Goal: Information Seeking & Learning: Compare options

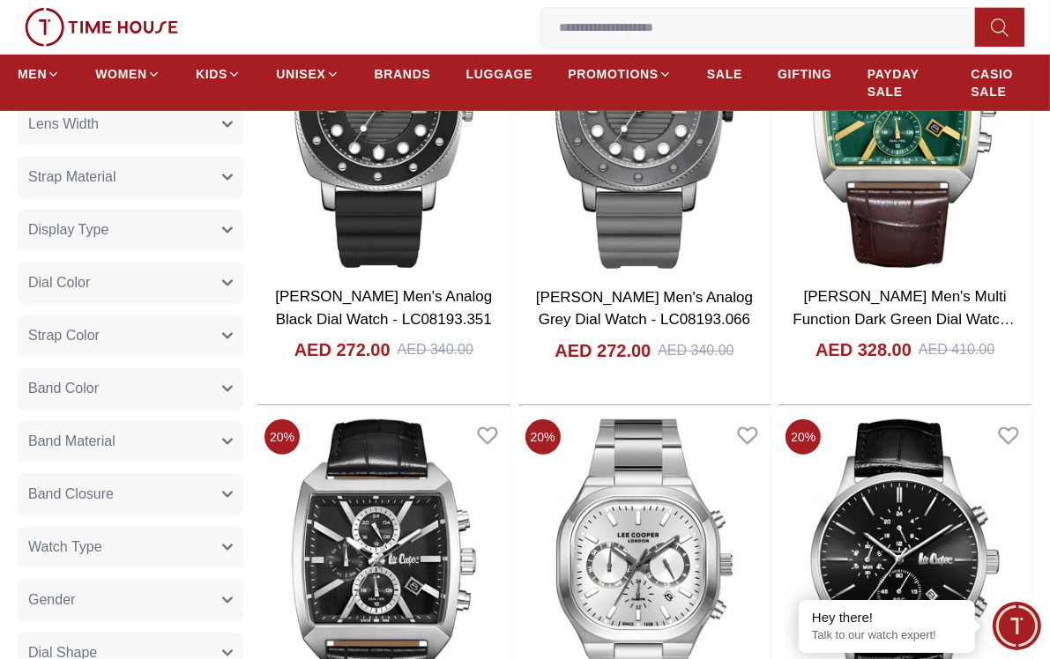
scroll to position [969, 0]
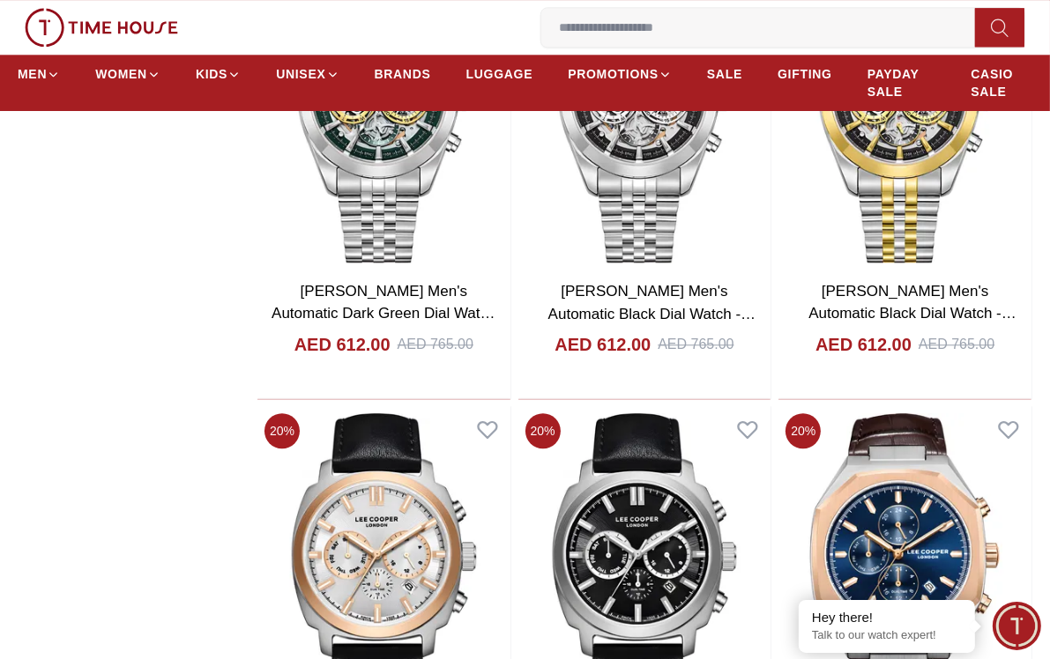
scroll to position [3789, 0]
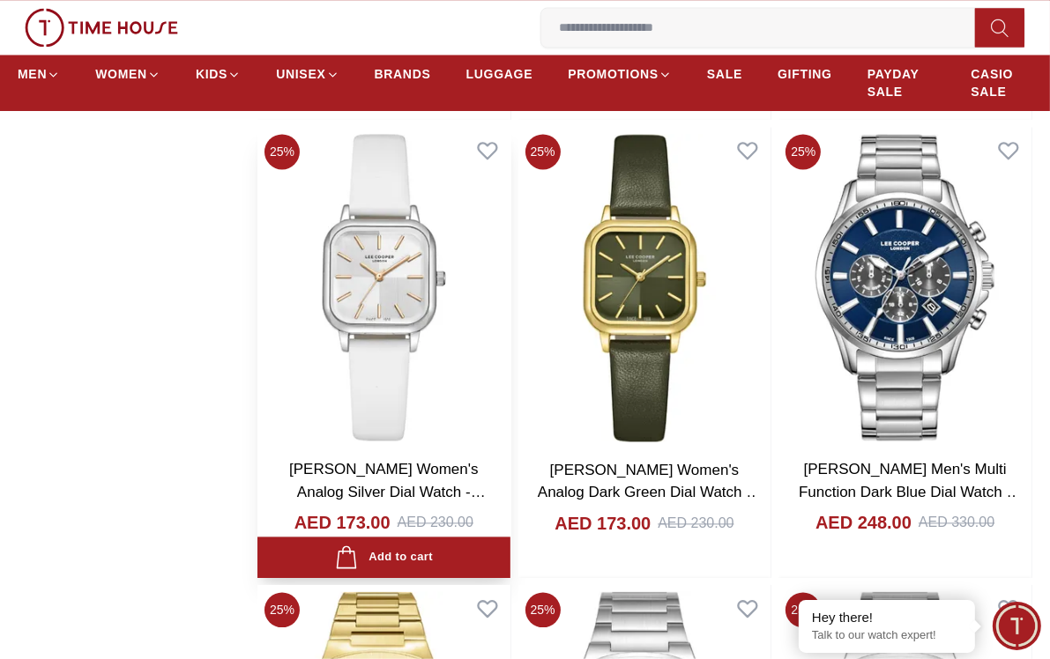
scroll to position [7931, 0]
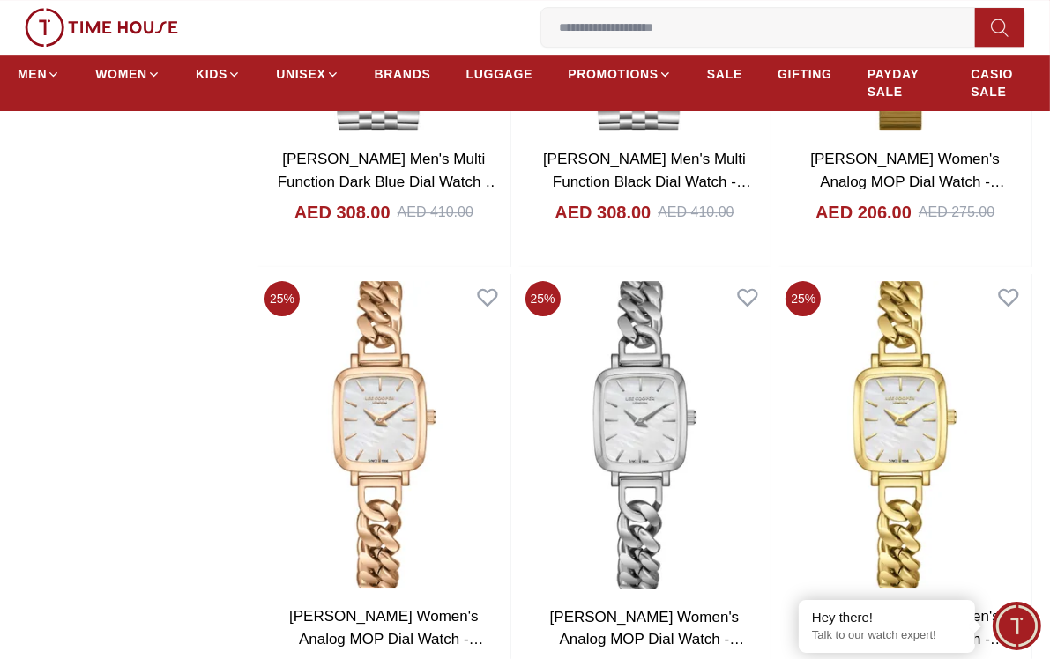
scroll to position [10046, 0]
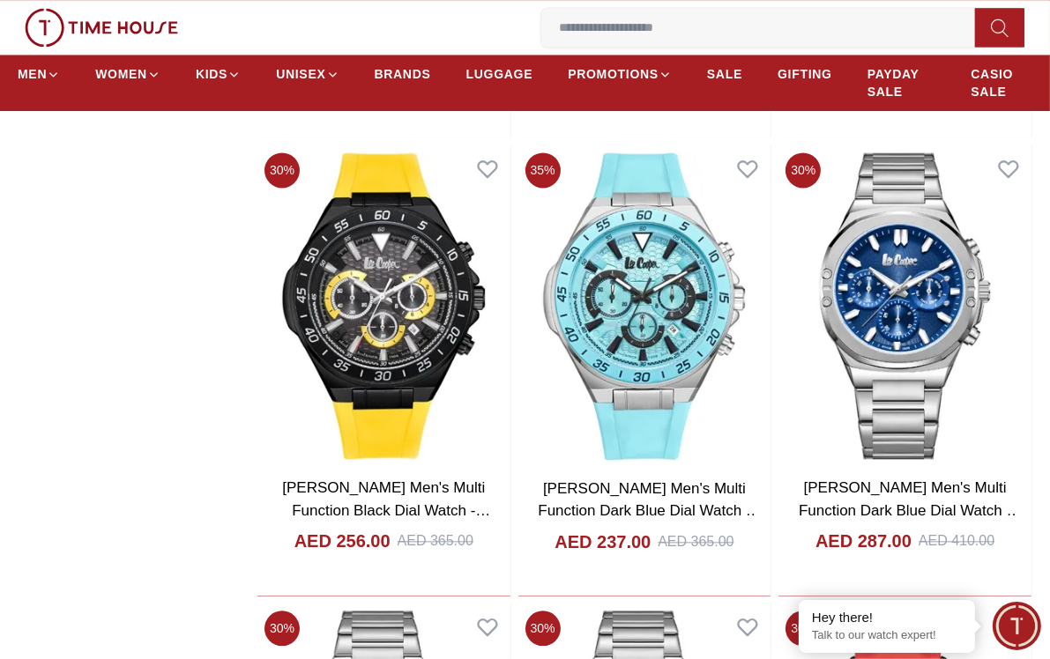
scroll to position [13748, 0]
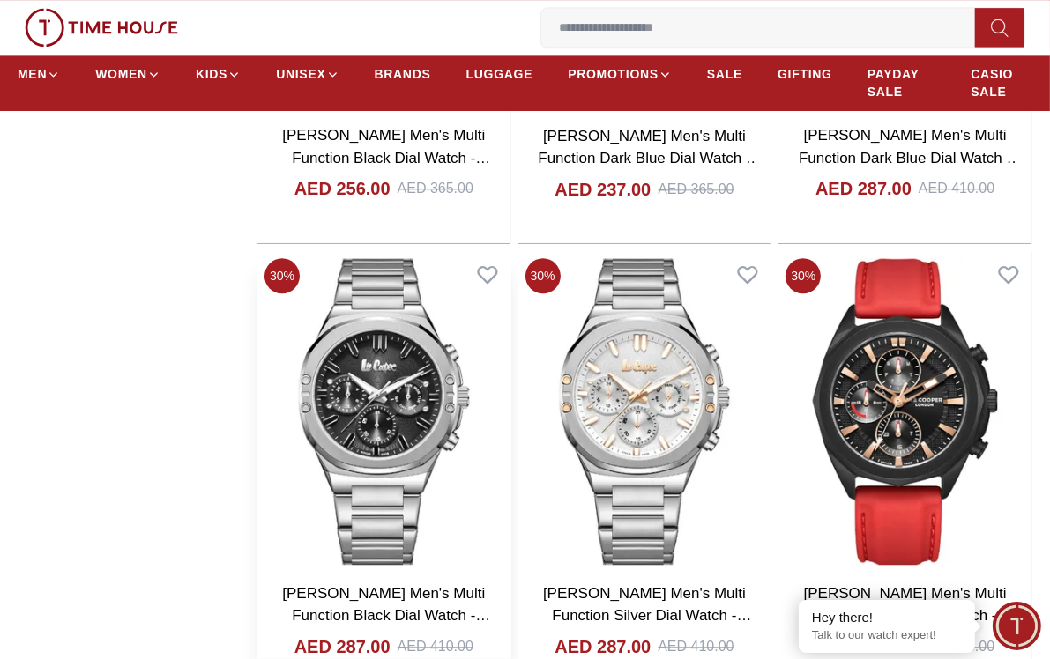
drag, startPoint x: 416, startPoint y: 309, endPoint x: 360, endPoint y: 316, distance: 56.8
click at [360, 318] on img at bounding box center [383, 411] width 253 height 321
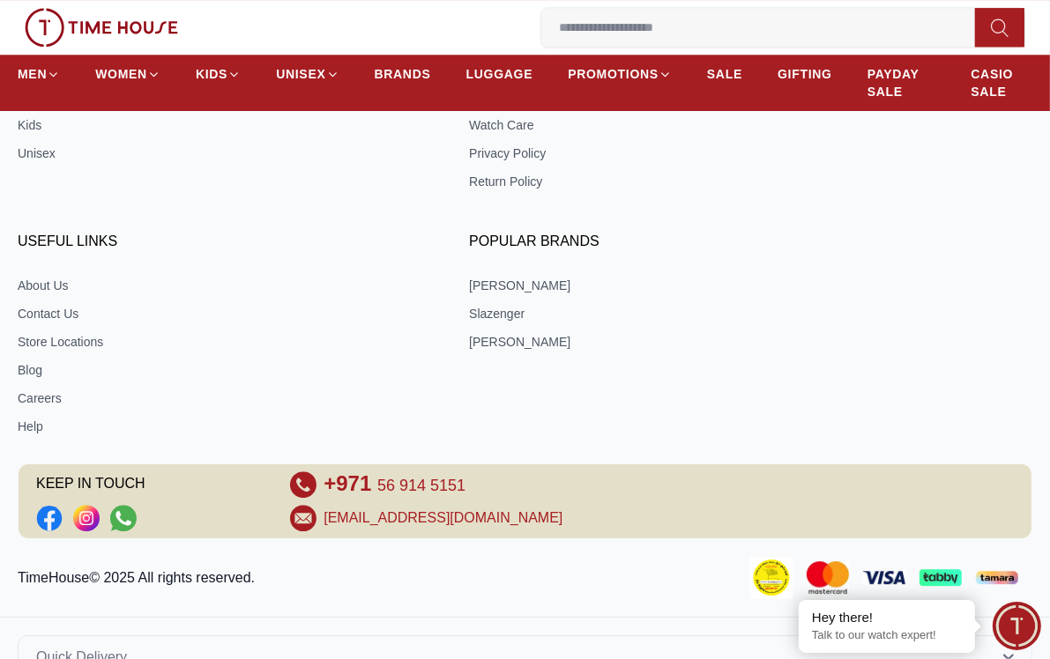
scroll to position [3809, 0]
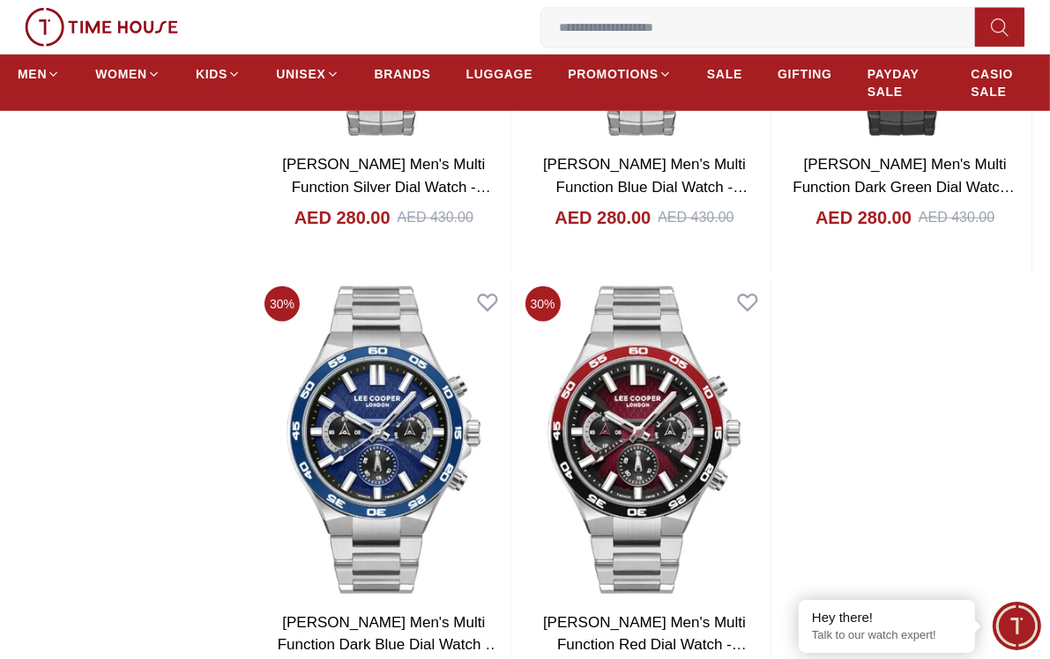
scroll to position [12181, 0]
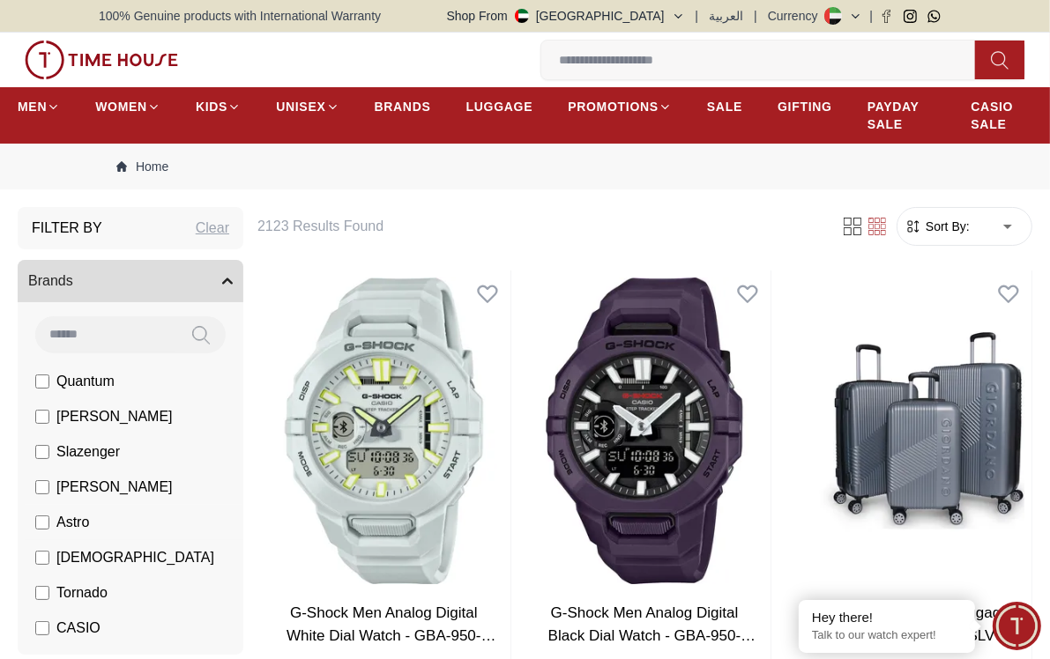
scroll to position [88, 0]
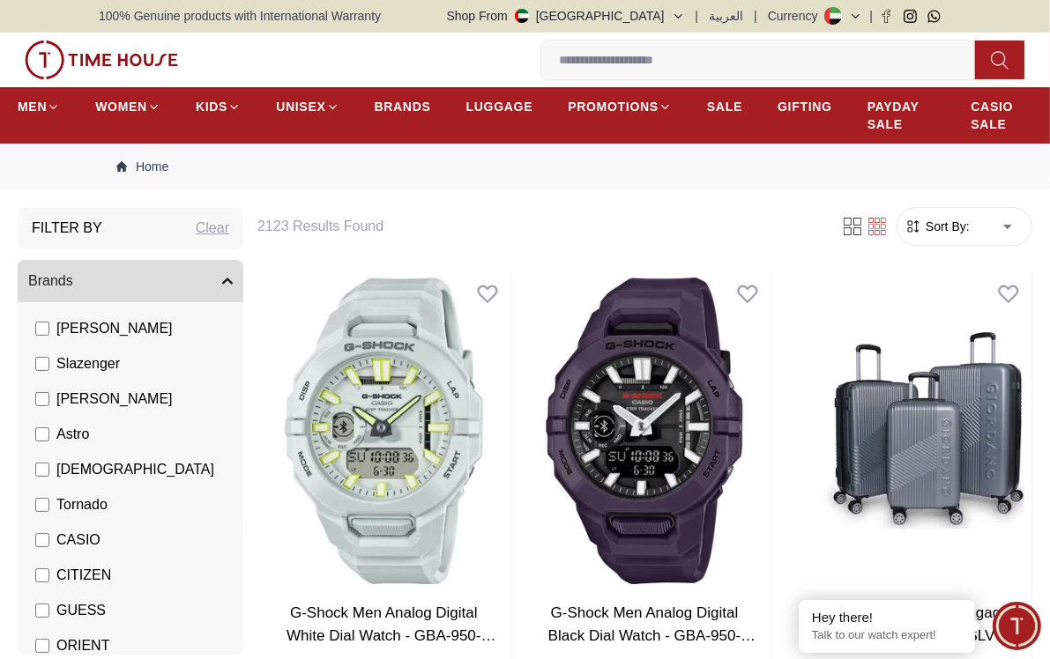
click at [40, 512] on label "Tornado" at bounding box center [71, 504] width 72 height 21
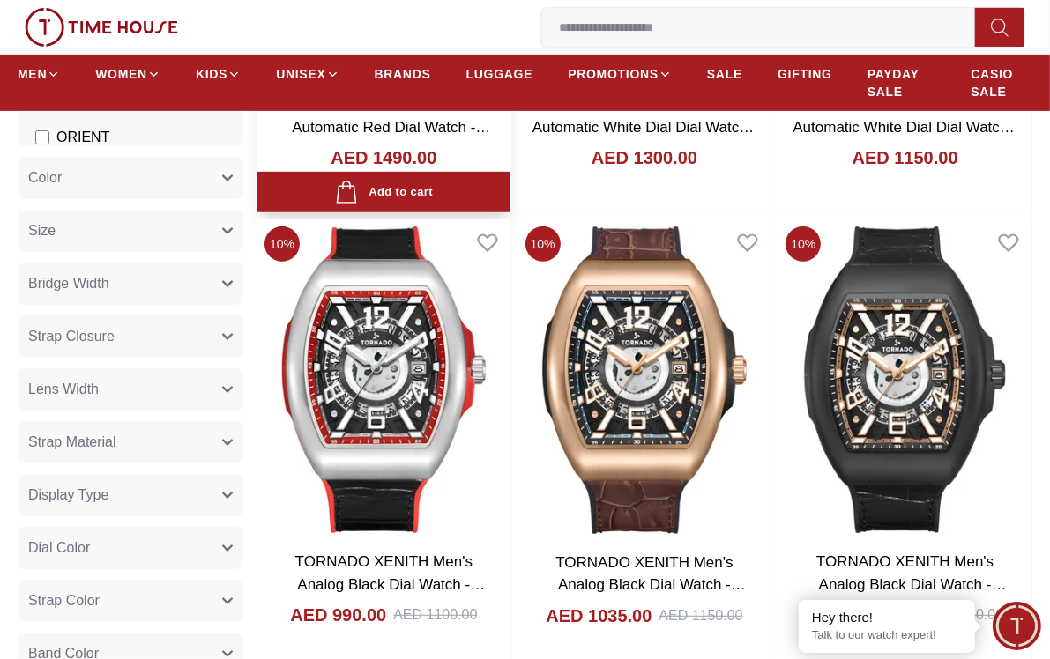
scroll to position [617, 0]
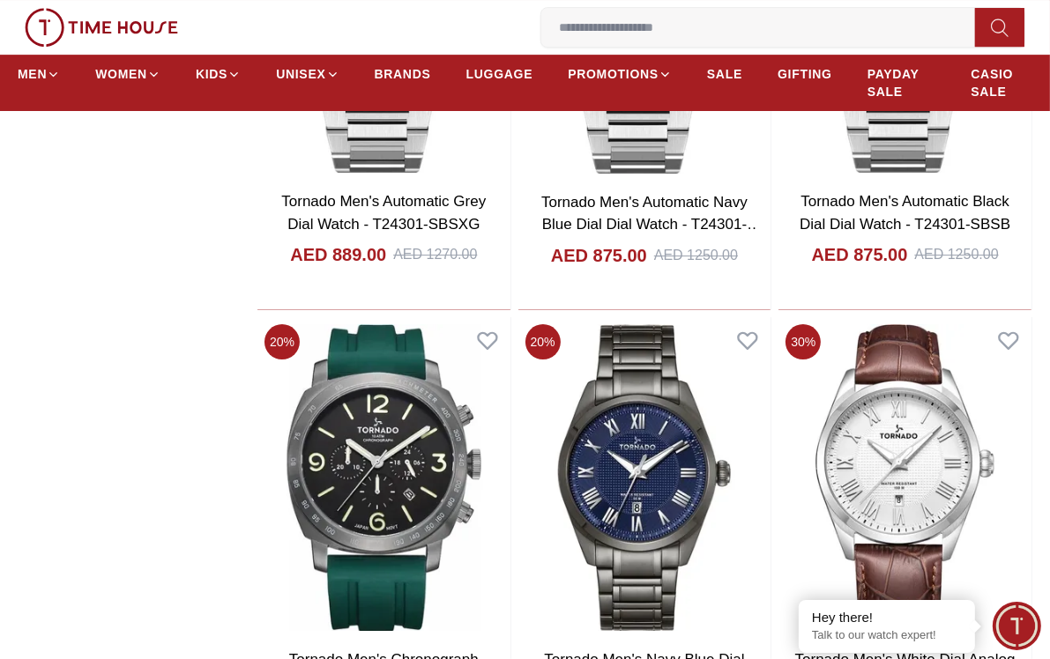
scroll to position [4671, 0]
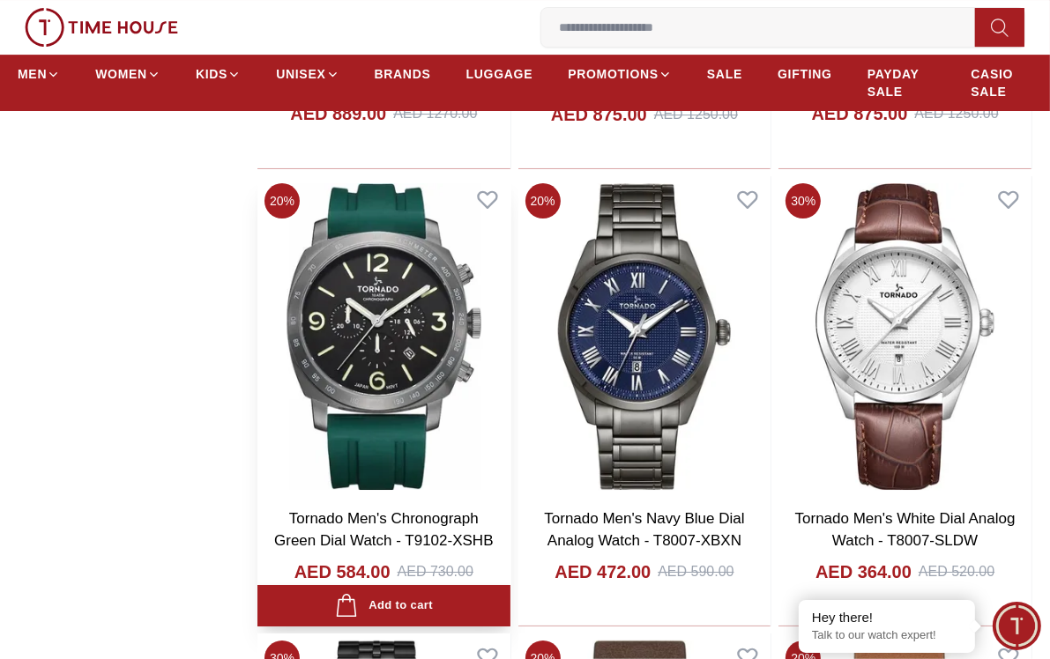
click at [381, 396] on img at bounding box center [383, 336] width 253 height 321
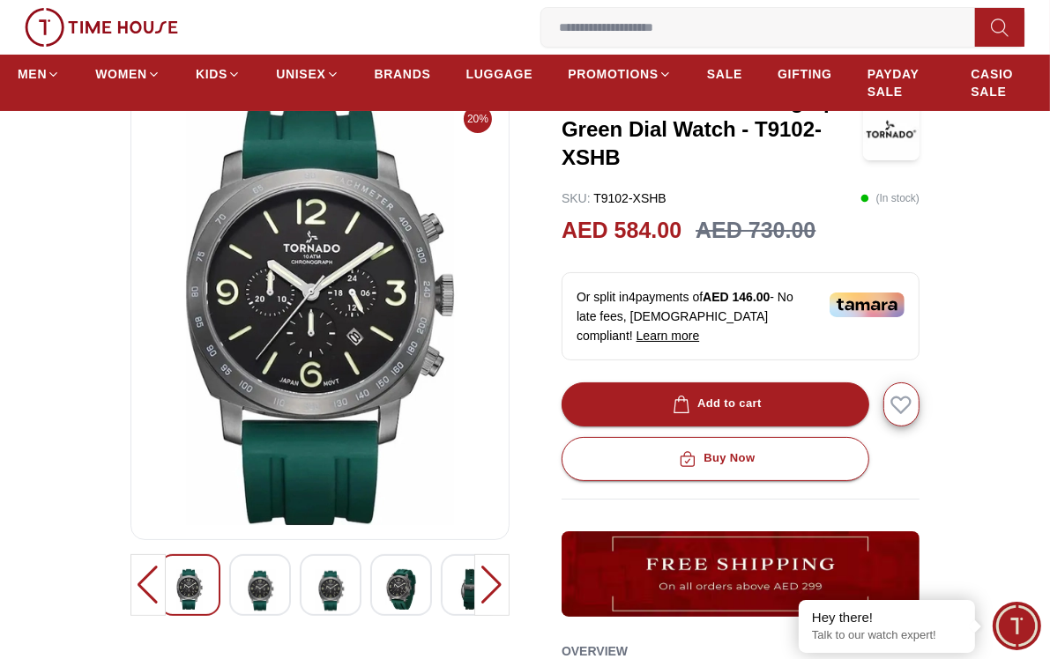
scroll to position [264, 0]
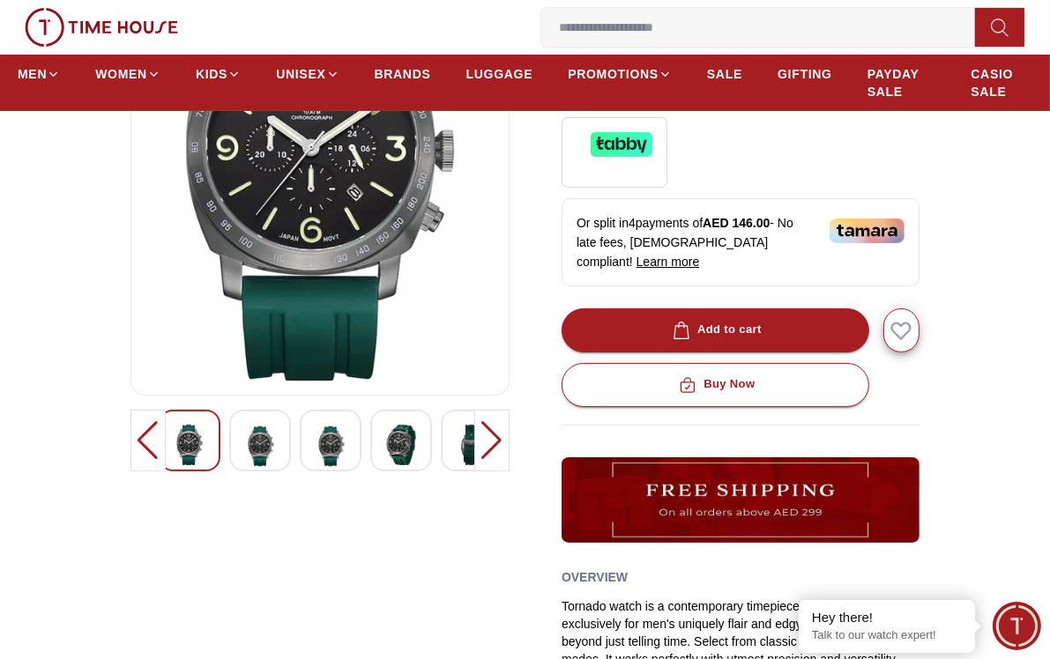
click at [397, 426] on img at bounding box center [401, 445] width 32 height 41
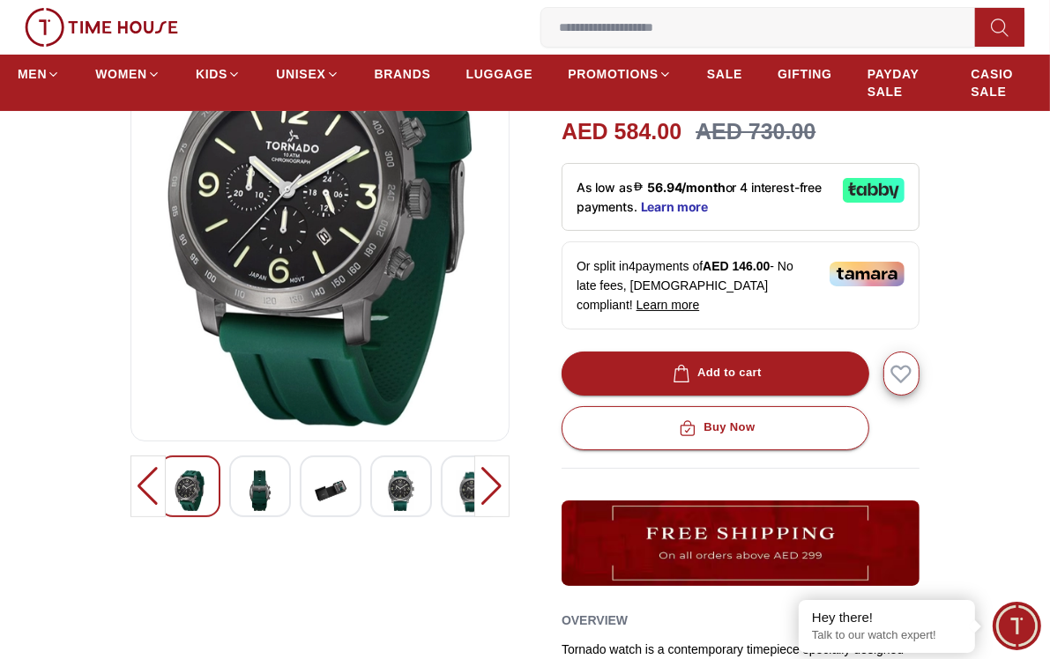
scroll to position [176, 0]
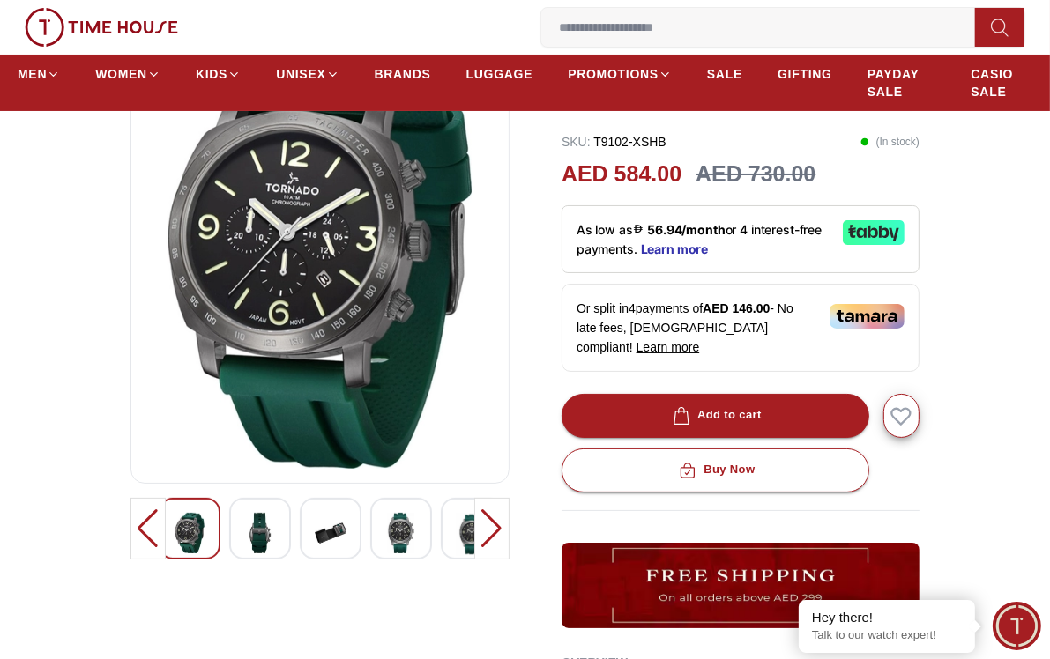
click at [338, 523] on img at bounding box center [331, 533] width 32 height 41
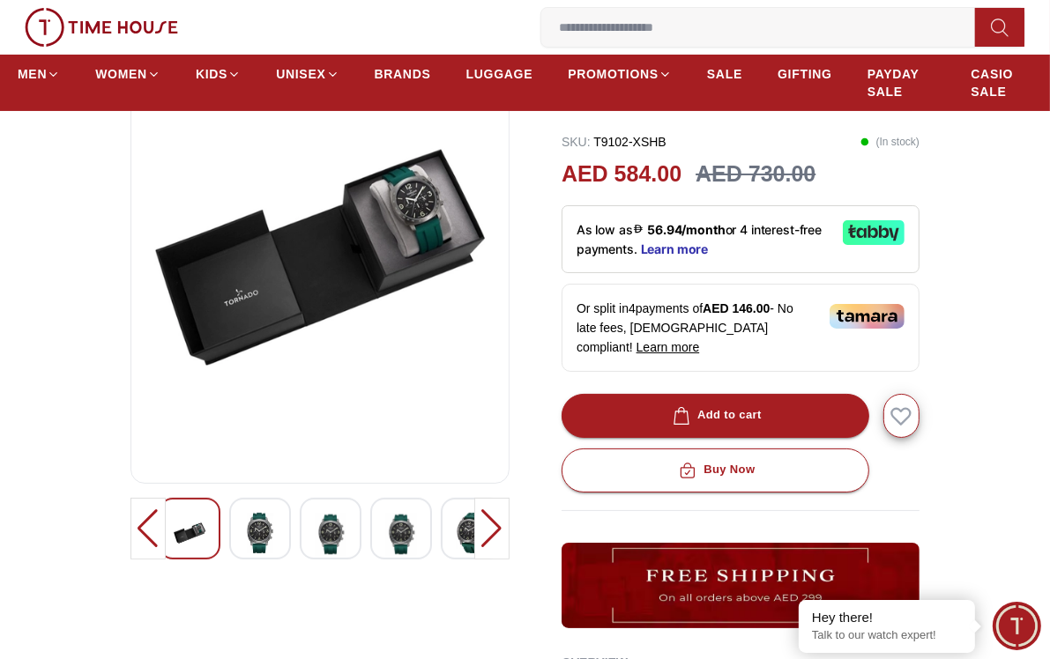
click at [275, 530] on img at bounding box center [260, 533] width 32 height 41
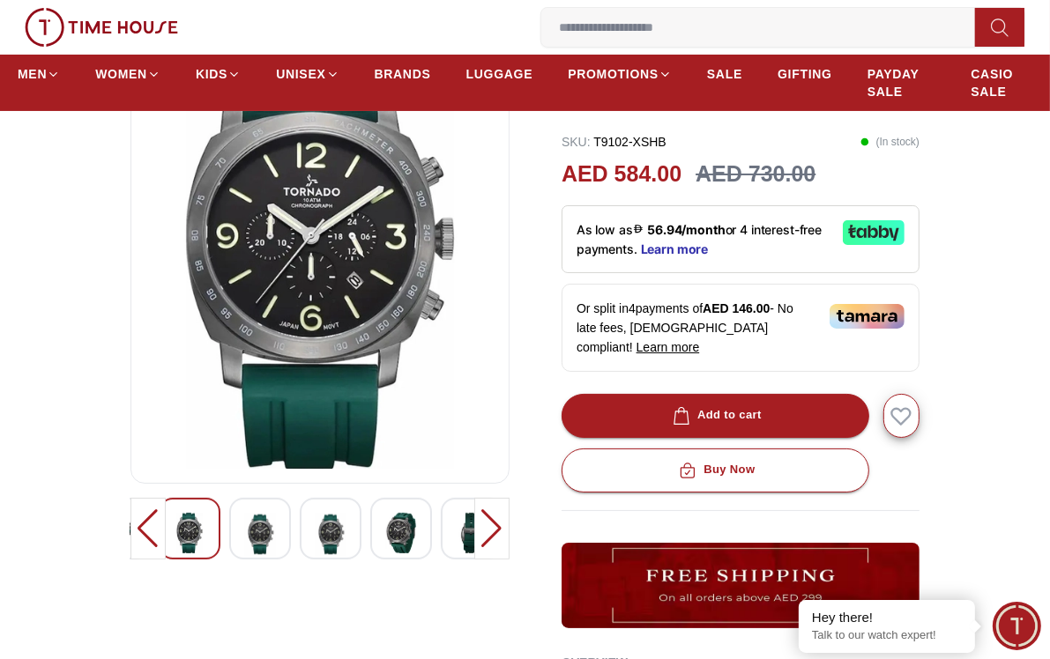
scroll to position [441, 0]
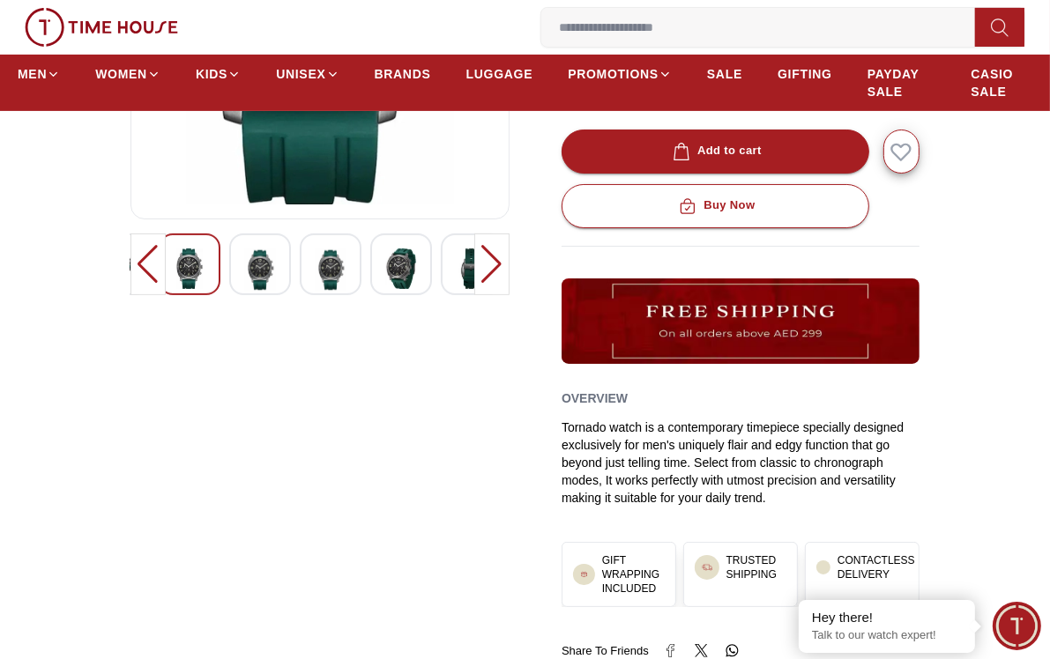
click at [498, 263] on div at bounding box center [491, 265] width 35 height 62
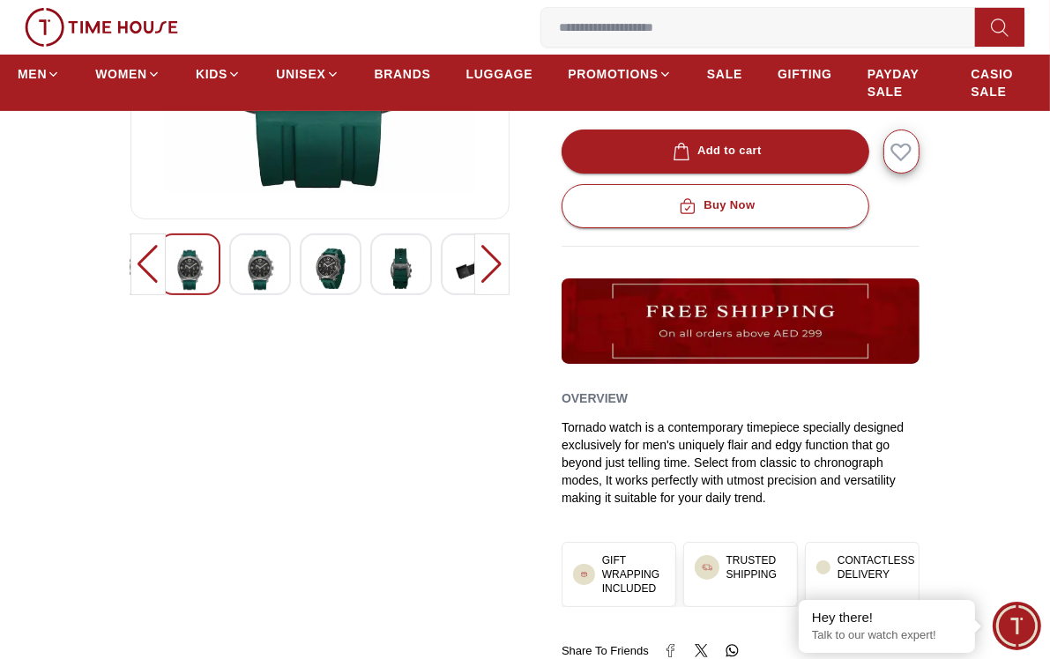
click at [498, 263] on div at bounding box center [491, 265] width 35 height 62
click at [502, 265] on div at bounding box center [491, 265] width 35 height 62
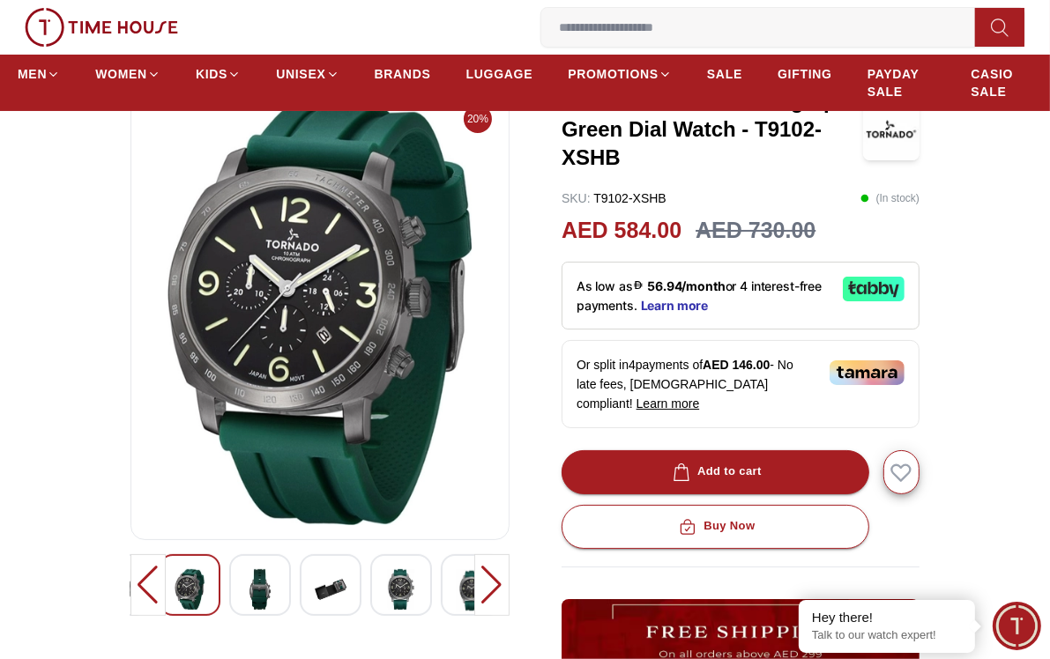
scroll to position [264, 0]
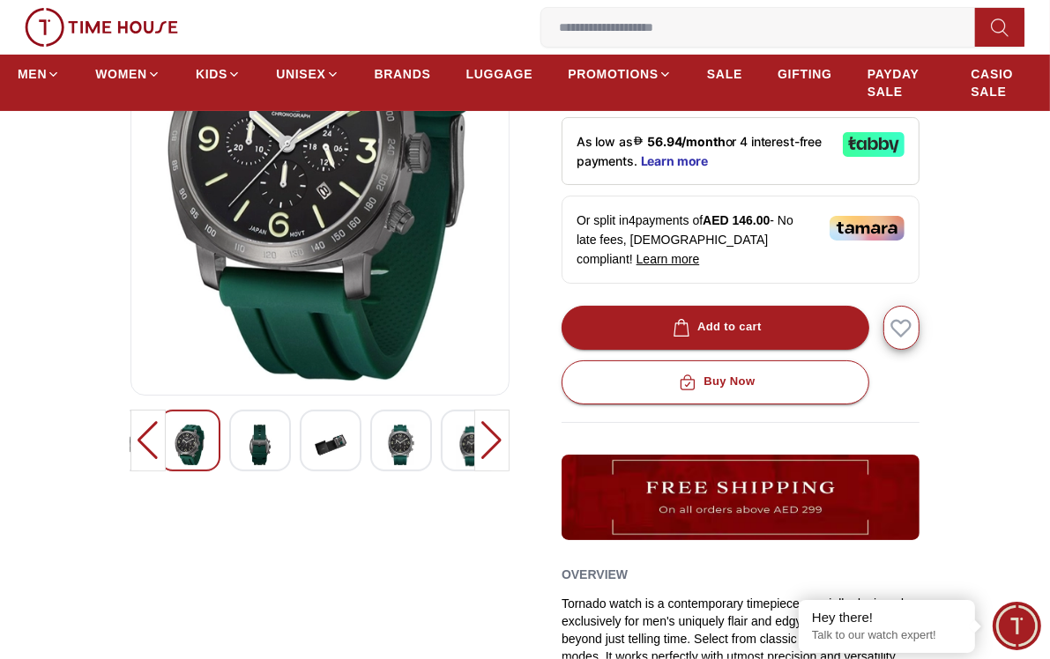
click at [245, 443] on img at bounding box center [260, 445] width 32 height 41
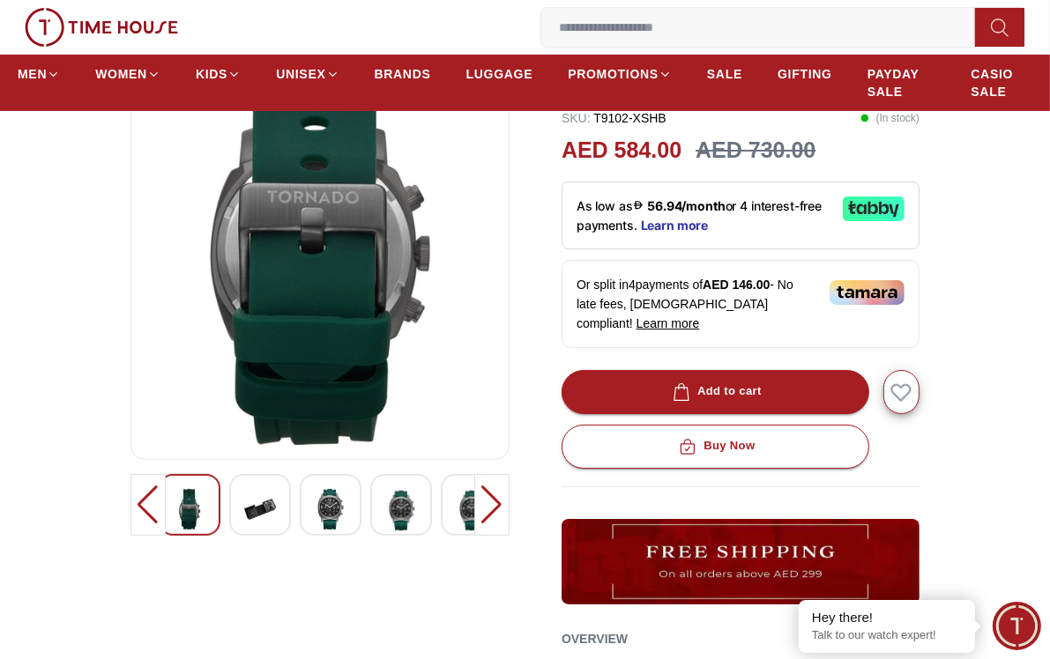
scroll to position [88, 0]
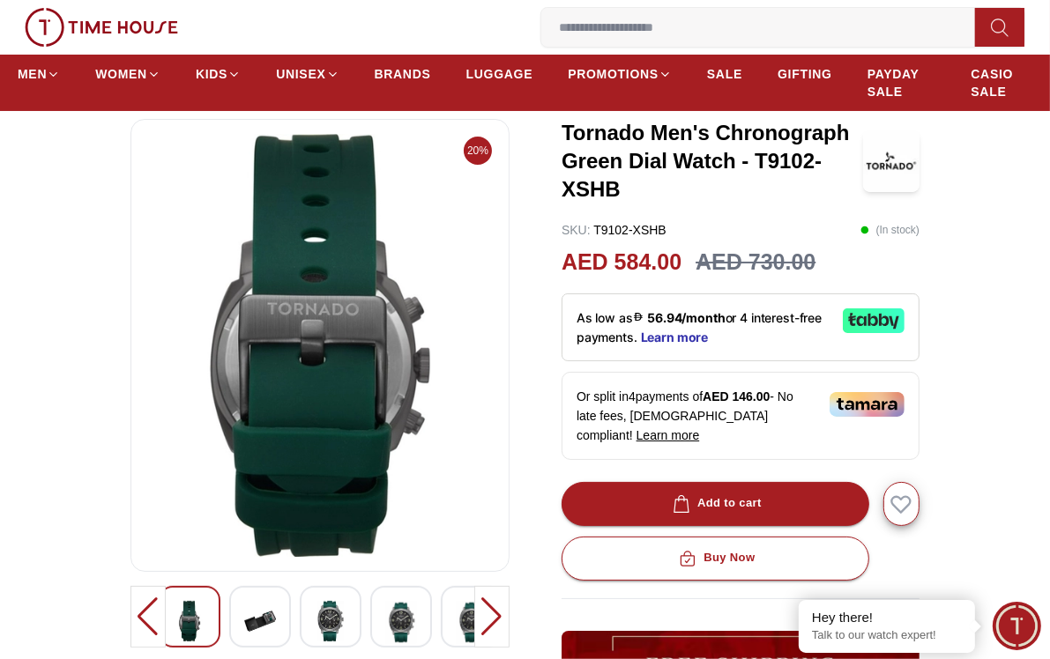
click at [335, 598] on div at bounding box center [331, 617] width 62 height 62
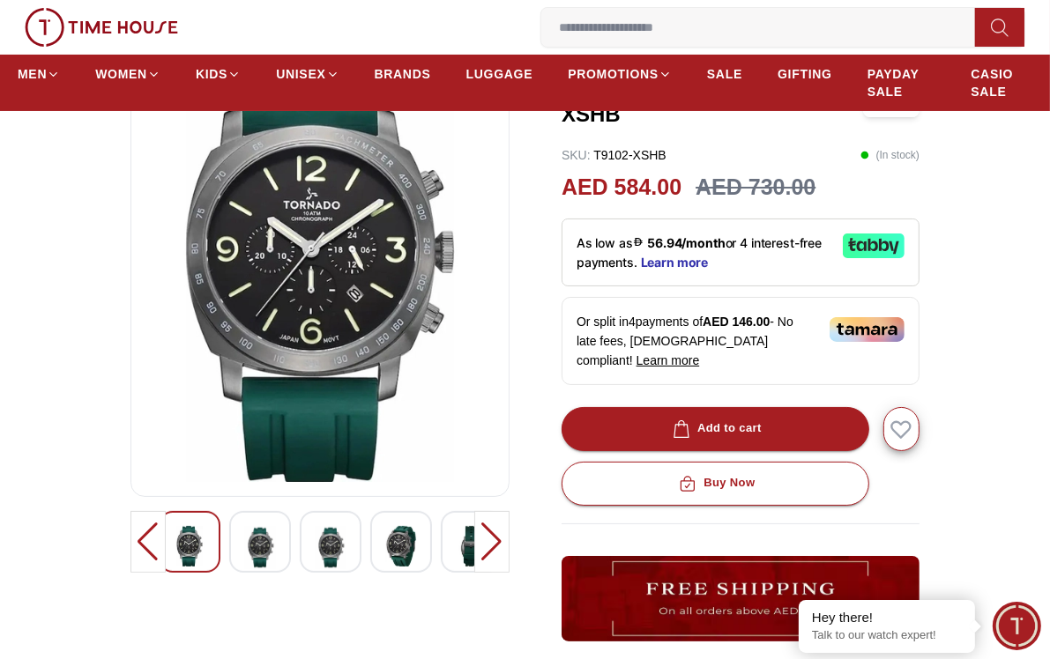
scroll to position [264, 0]
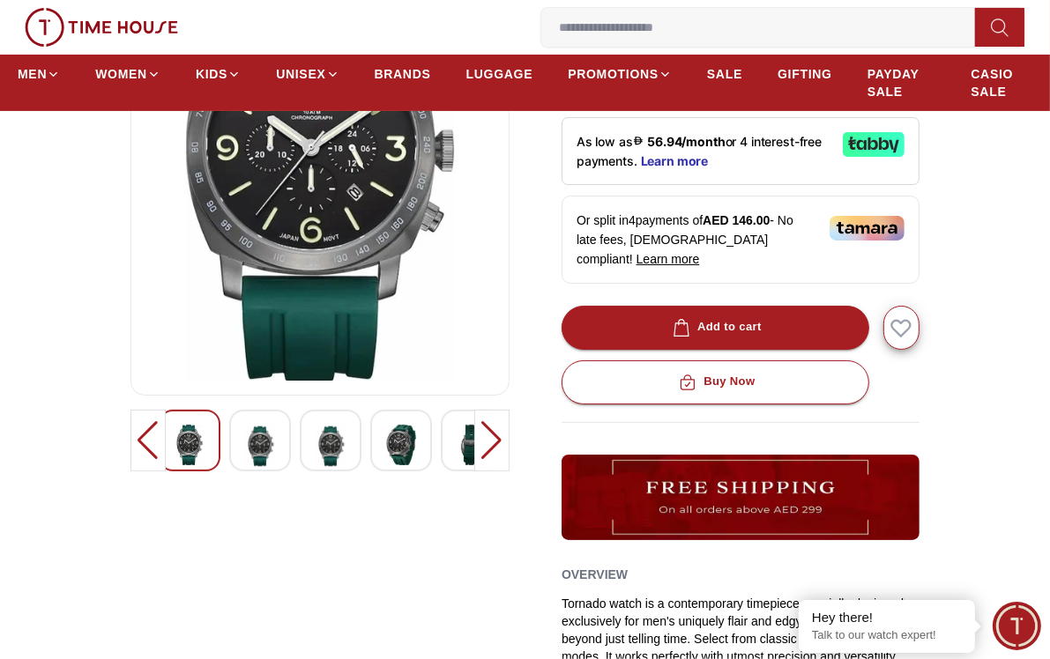
click at [152, 450] on div at bounding box center [147, 441] width 35 height 62
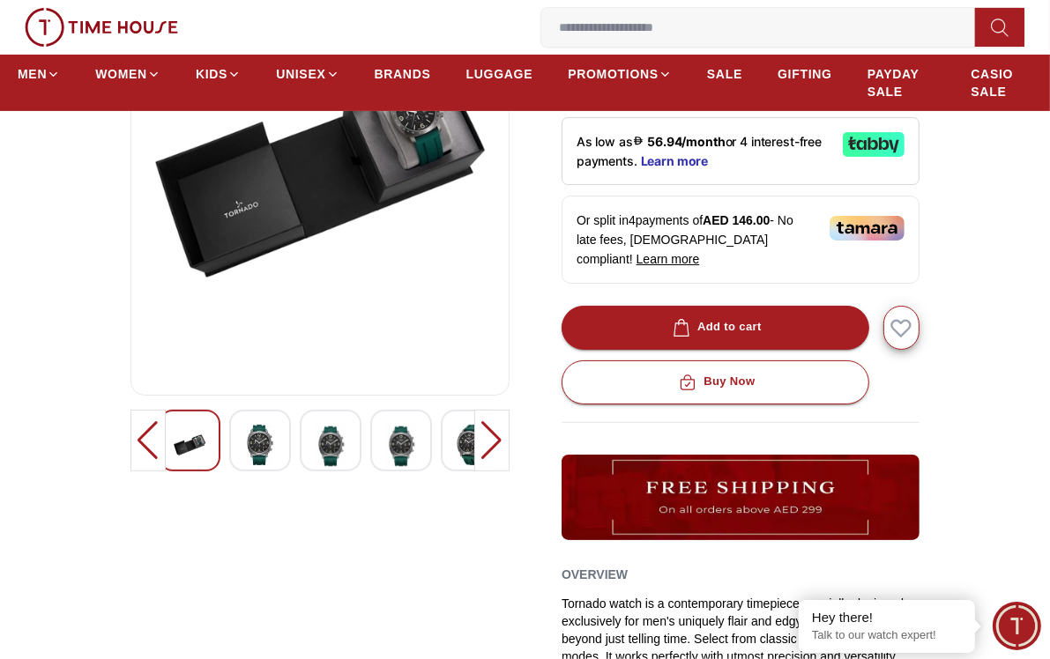
click at [203, 434] on img at bounding box center [190, 445] width 32 height 41
click at [495, 434] on div at bounding box center [491, 441] width 35 height 62
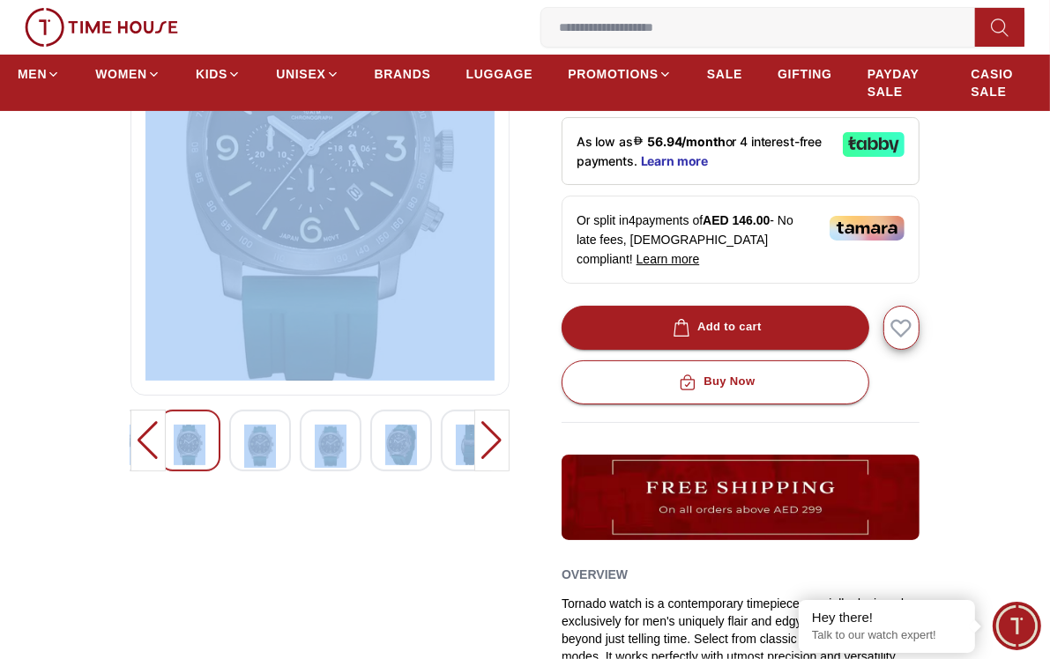
click at [495, 434] on div at bounding box center [491, 441] width 35 height 62
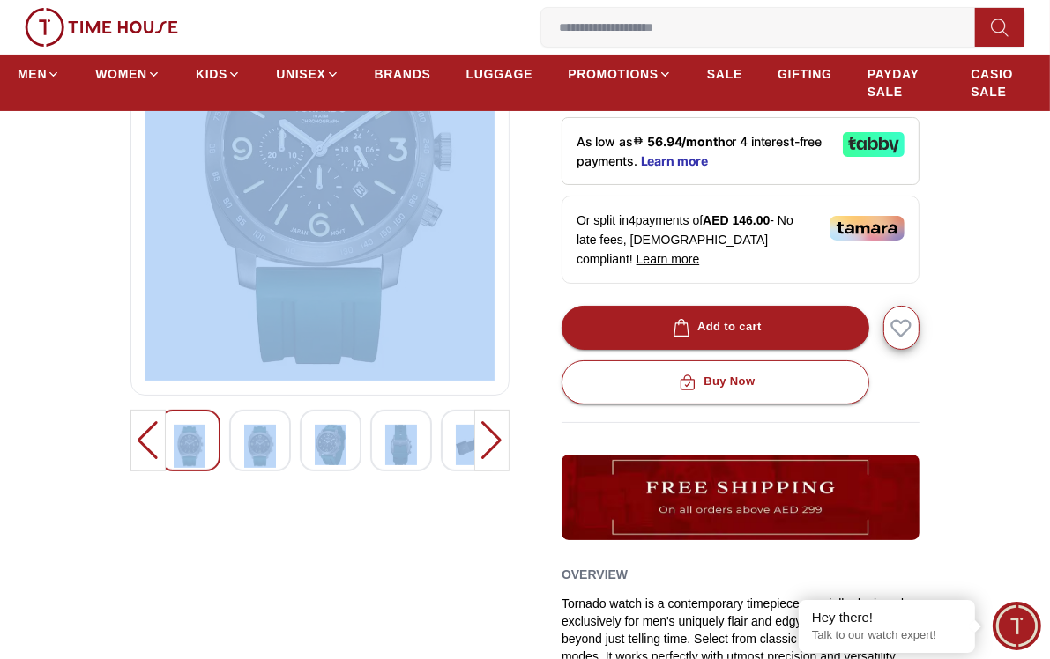
drag, startPoint x: 495, startPoint y: 434, endPoint x: 488, endPoint y: 462, distance: 28.2
click at [488, 462] on div at bounding box center [491, 441] width 35 height 62
click at [469, 480] on div "20%" at bounding box center [319, 389] width 379 height 893
click at [431, 462] on div at bounding box center [401, 441] width 62 height 62
click at [410, 315] on img at bounding box center [319, 169] width 349 height 423
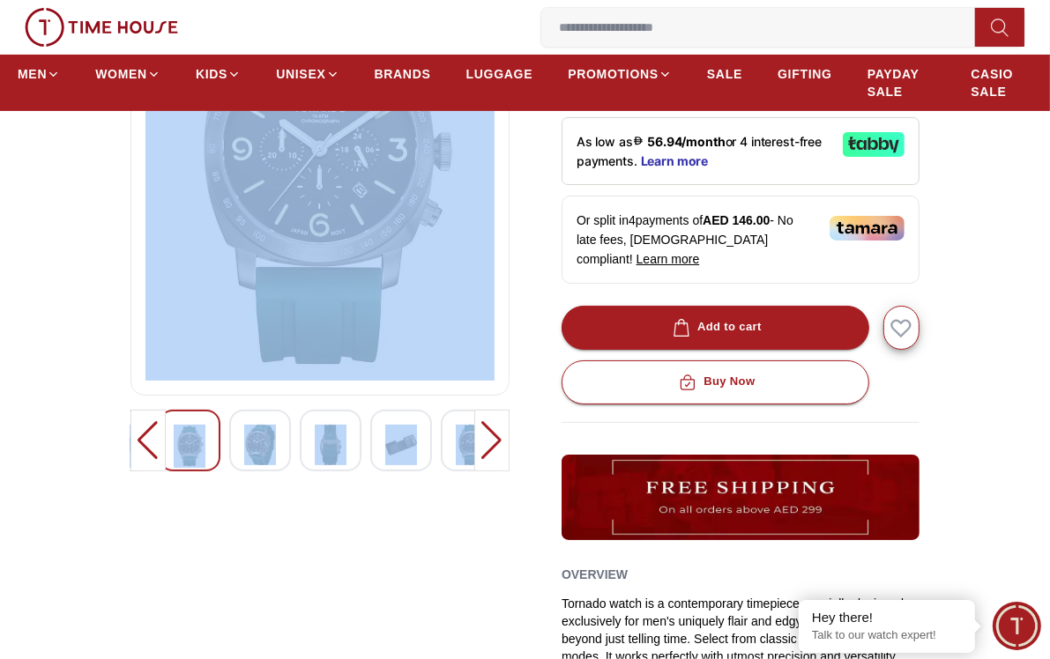
click at [410, 525] on div "20%" at bounding box center [319, 389] width 379 height 893
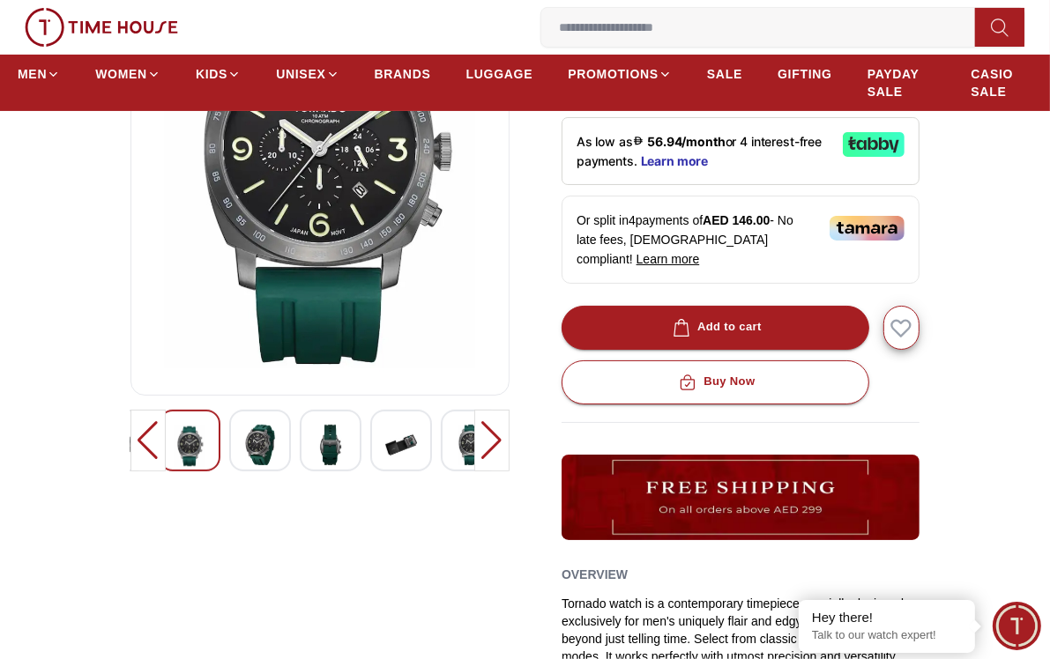
click at [490, 447] on div at bounding box center [491, 441] width 35 height 62
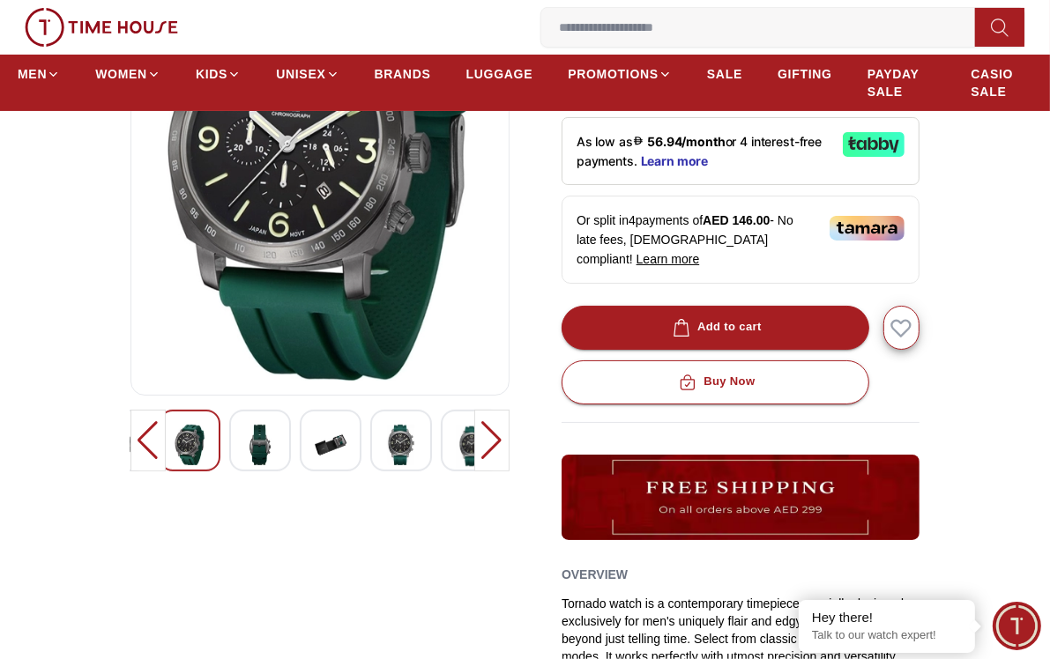
click at [492, 446] on div at bounding box center [491, 441] width 35 height 62
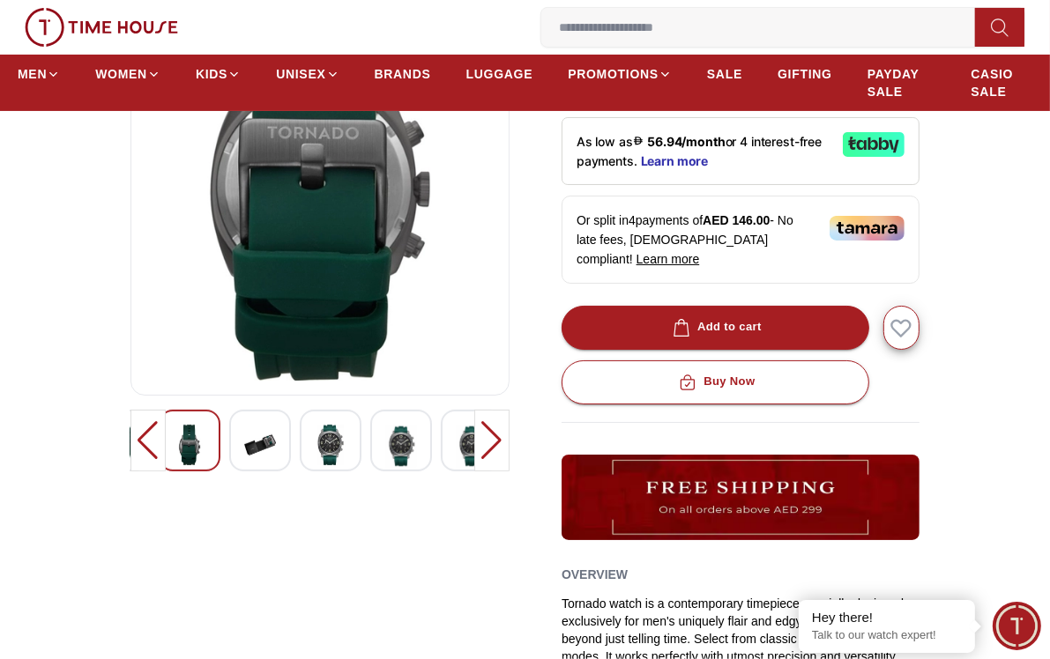
click at [492, 446] on div at bounding box center [491, 441] width 35 height 62
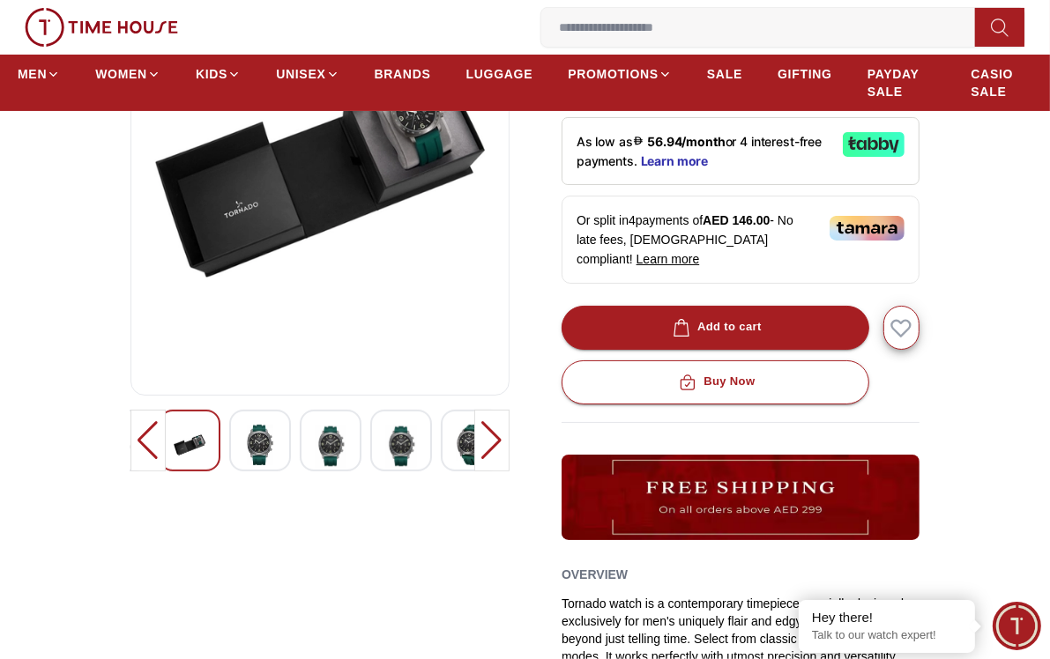
click at [492, 446] on div at bounding box center [491, 441] width 35 height 62
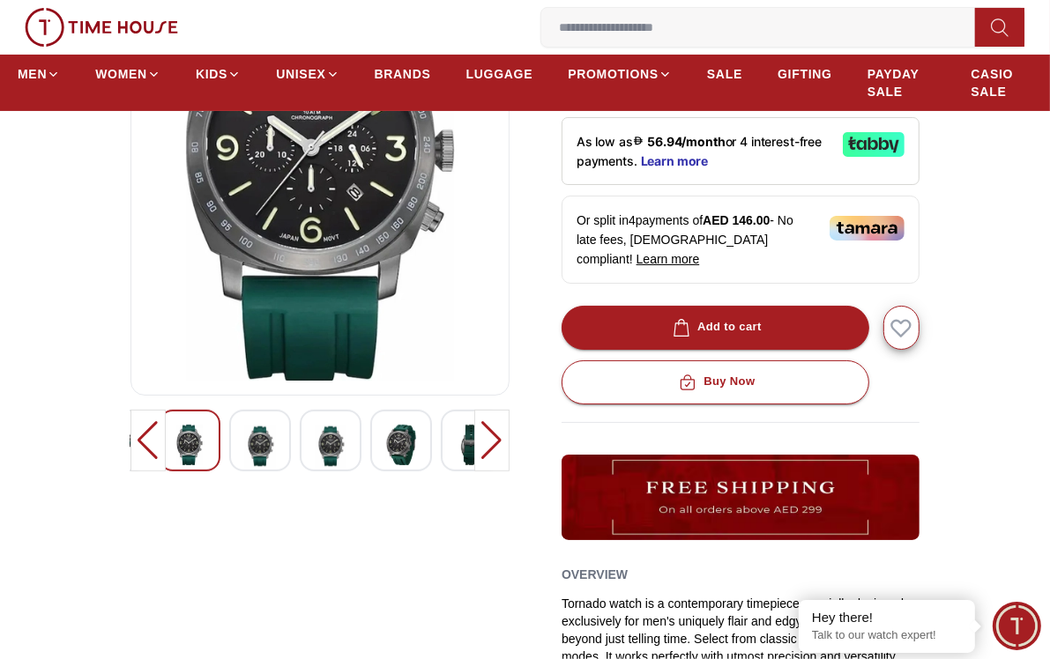
click at [492, 446] on div at bounding box center [491, 441] width 35 height 62
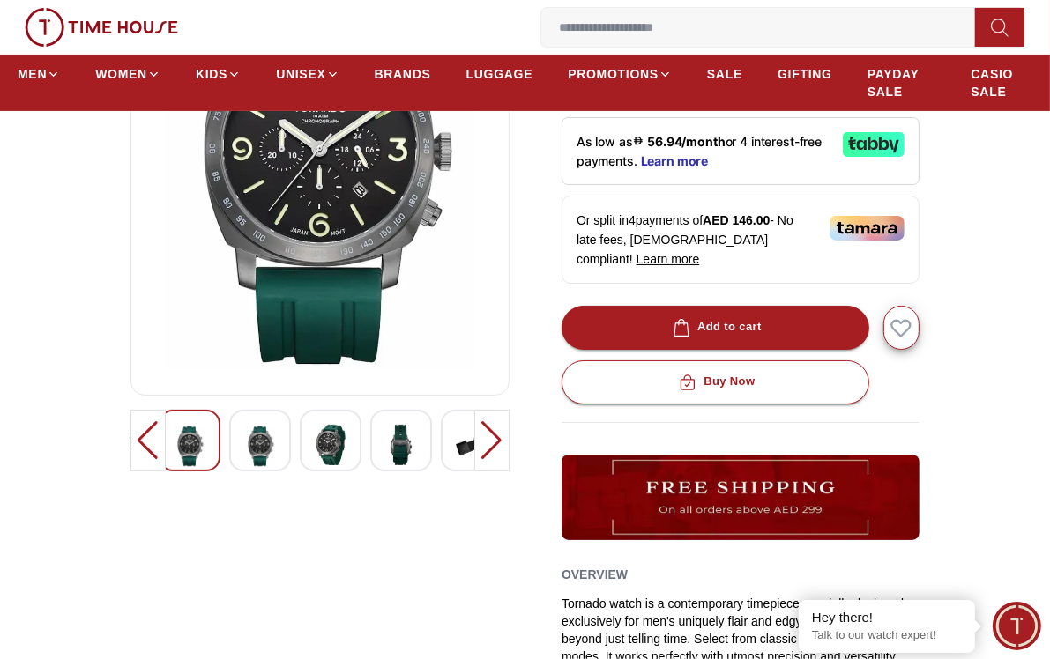
click at [492, 446] on div at bounding box center [491, 441] width 35 height 62
click at [339, 436] on img at bounding box center [331, 445] width 32 height 41
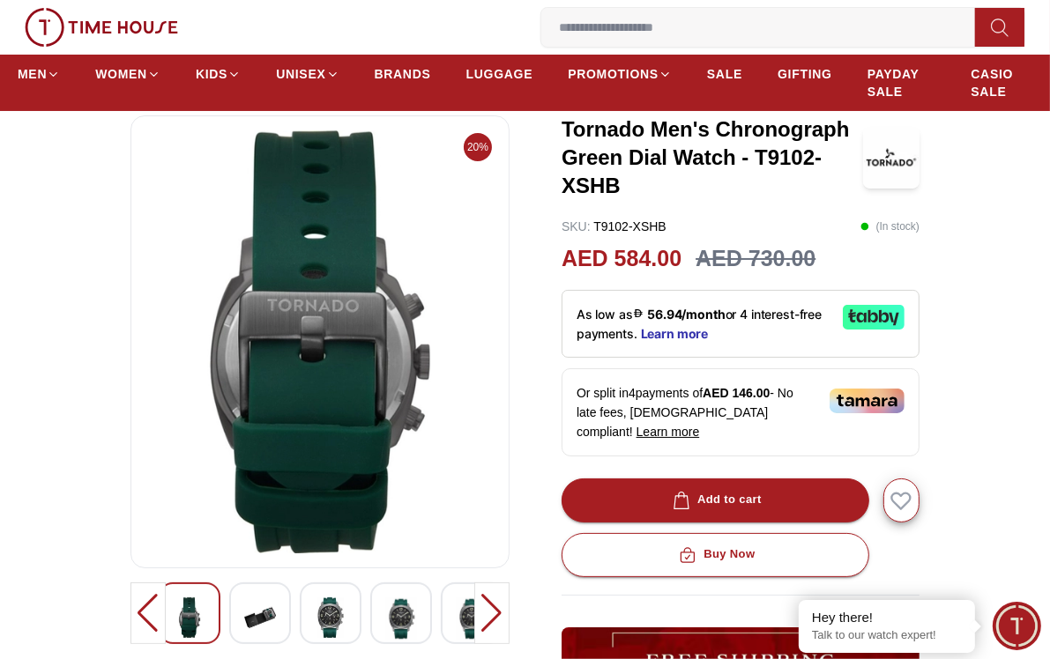
scroll to position [88, 0]
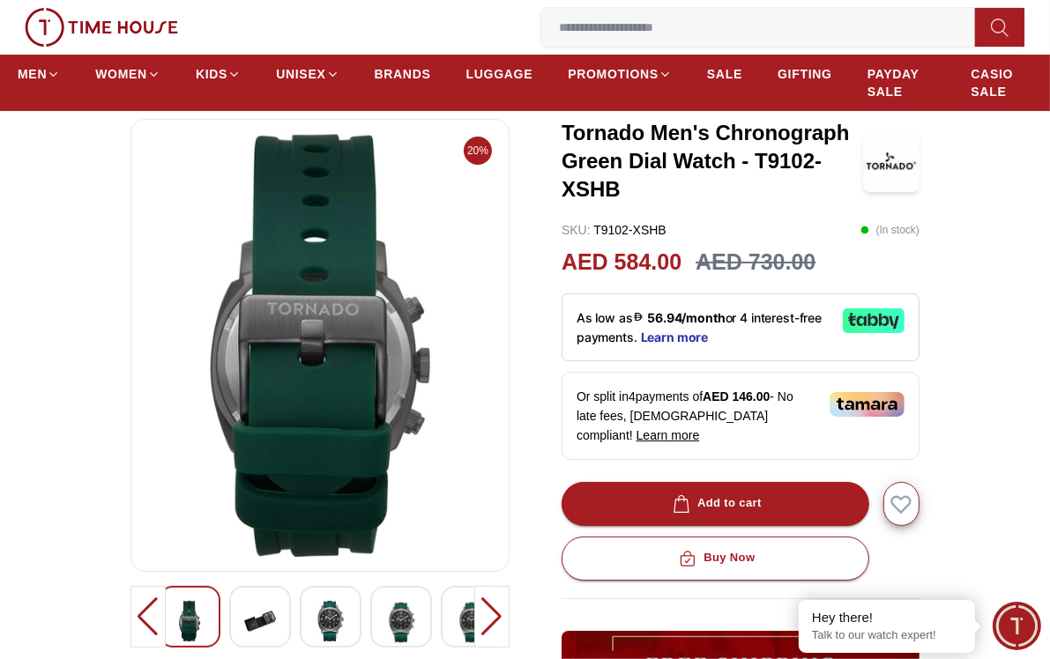
click at [402, 612] on img at bounding box center [401, 622] width 32 height 43
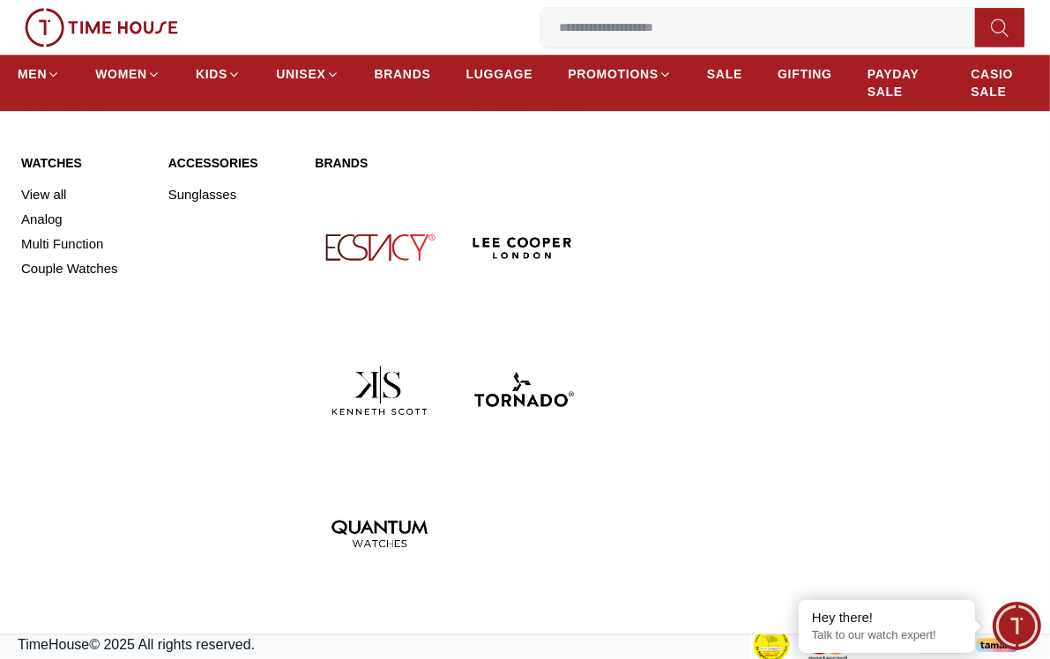
scroll to position [3507, 0]
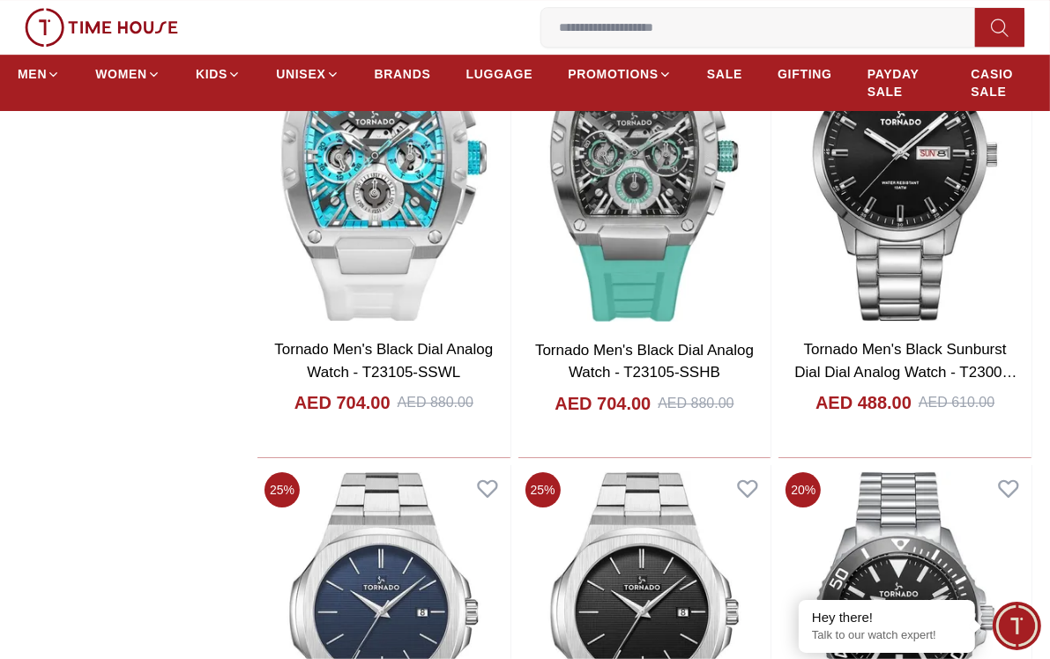
scroll to position [4389, 0]
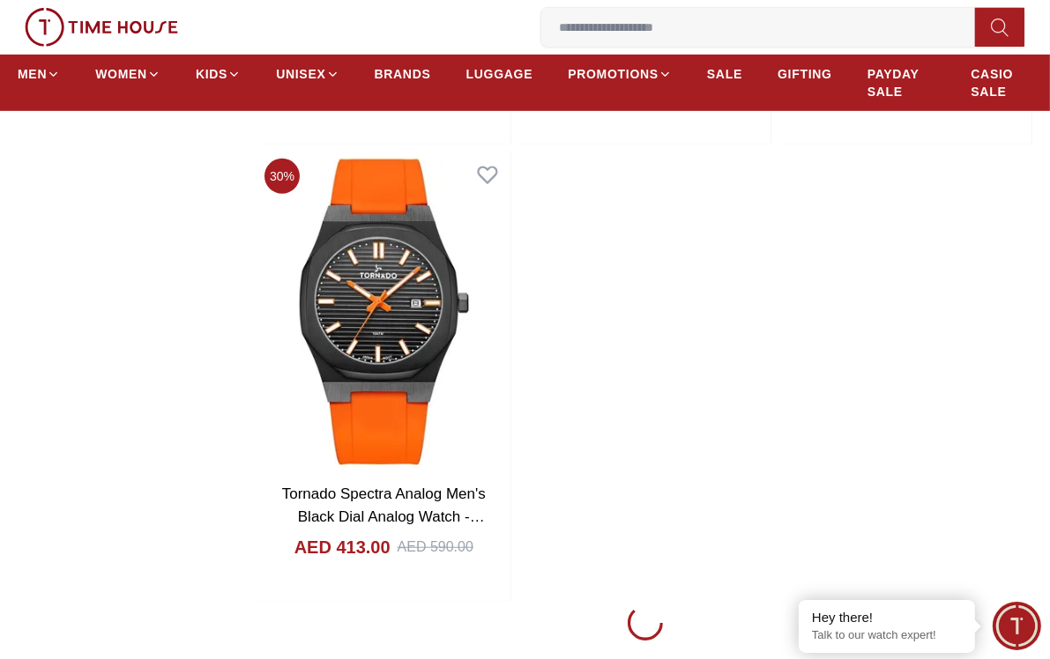
scroll to position [6239, 0]
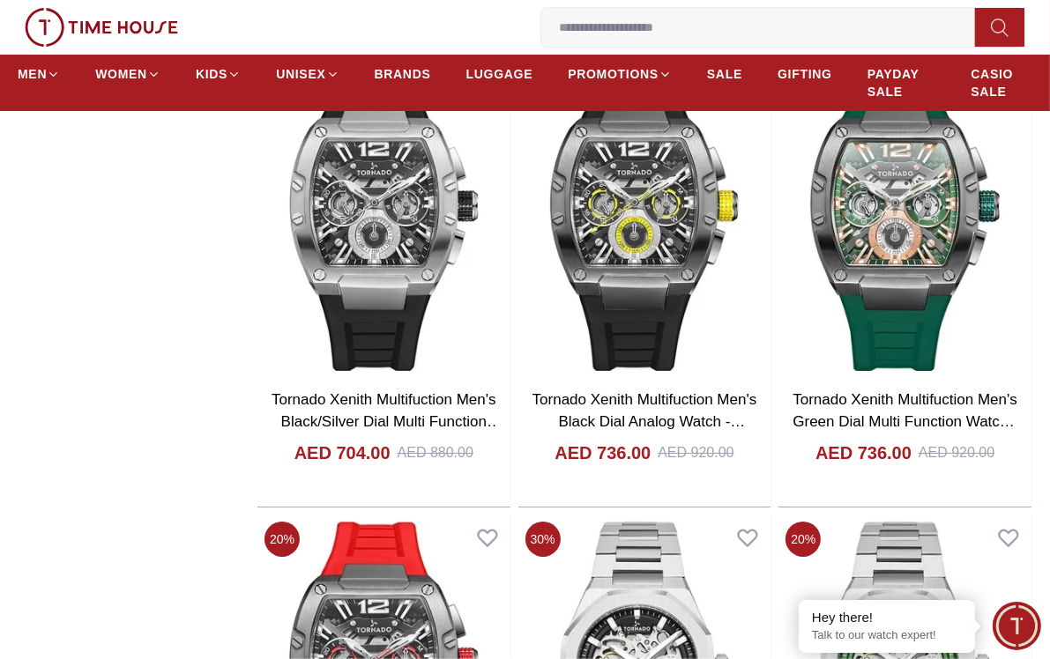
scroll to position [10293, 0]
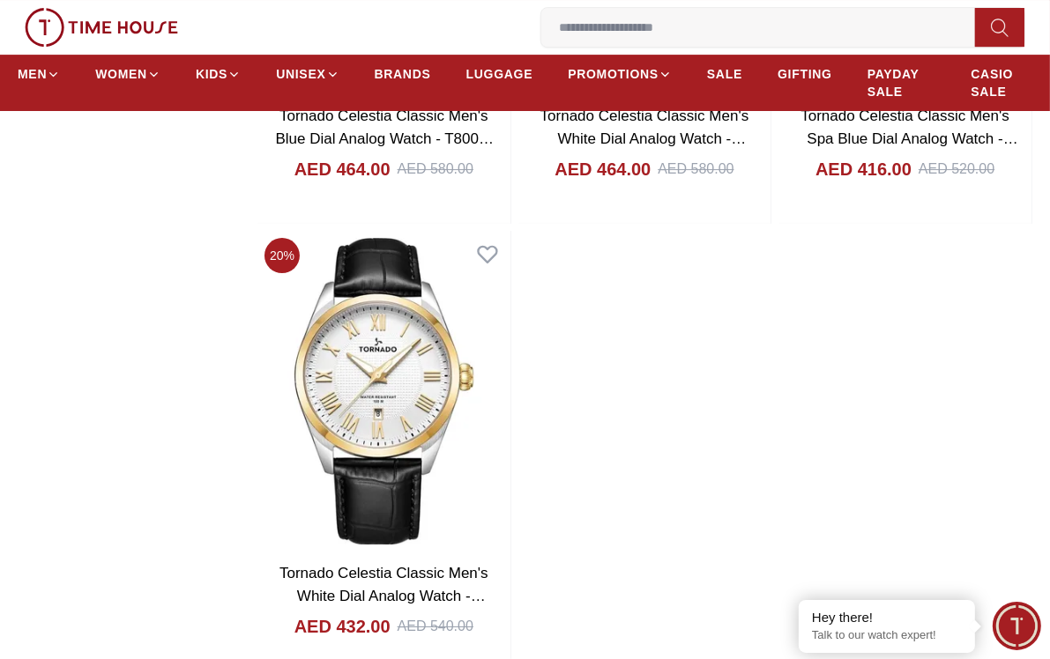
scroll to position [15140, 0]
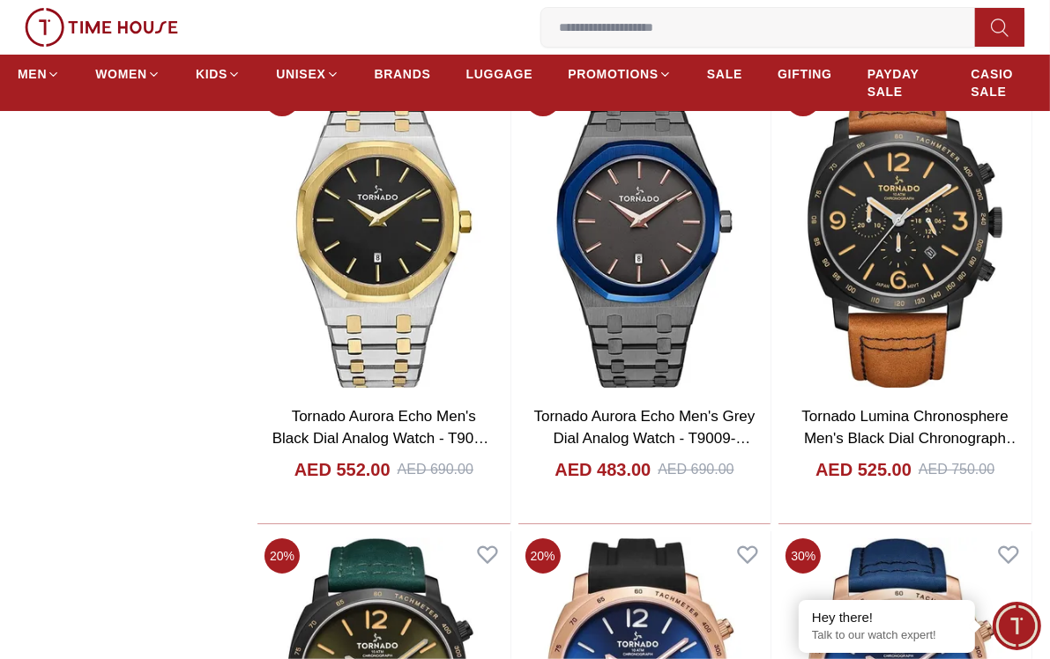
scroll to position [15757, 0]
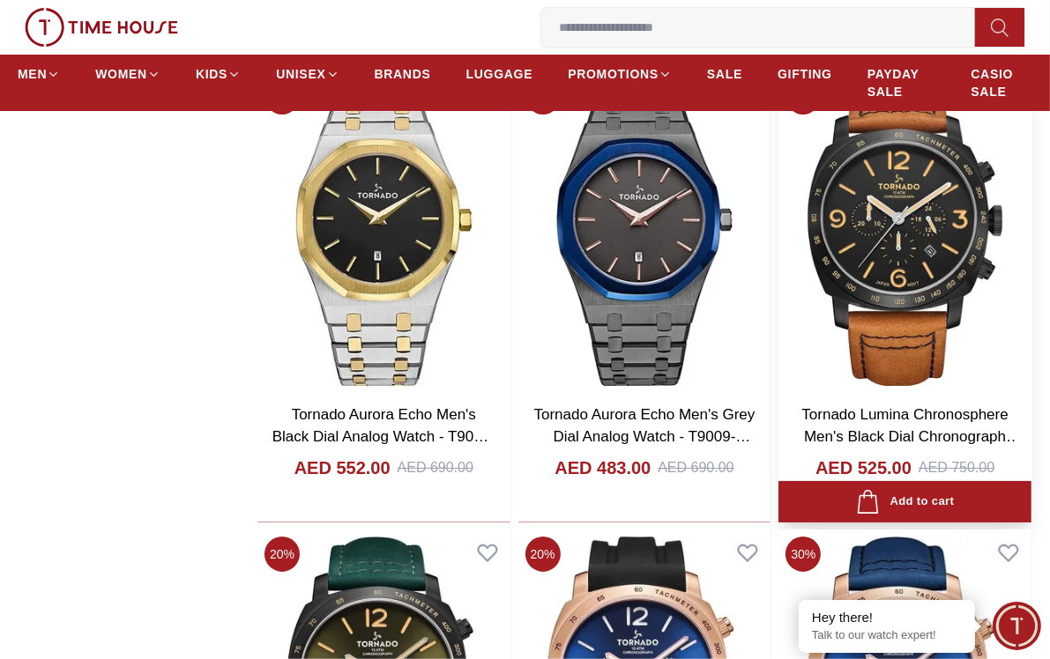
click at [917, 250] on img at bounding box center [904, 232] width 253 height 321
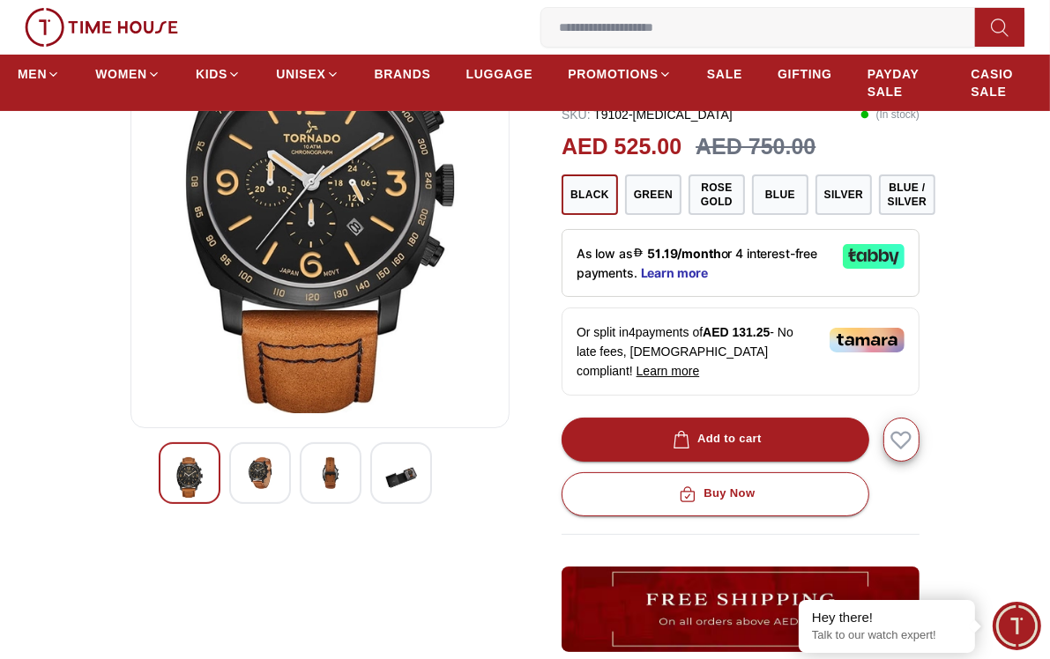
scroll to position [264, 0]
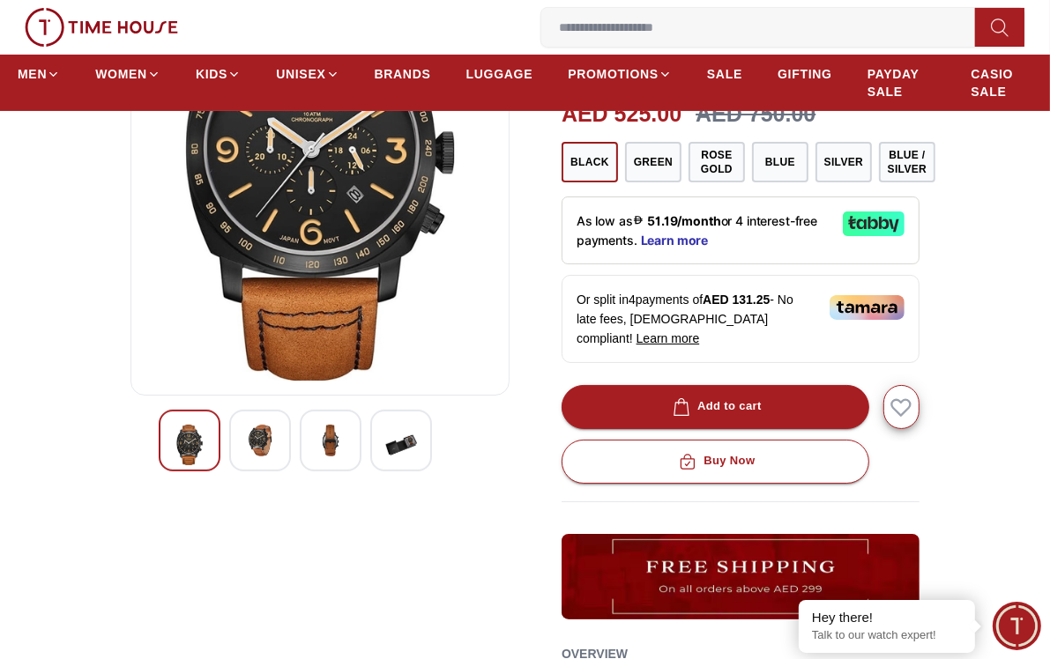
click at [275, 443] on img at bounding box center [260, 441] width 32 height 32
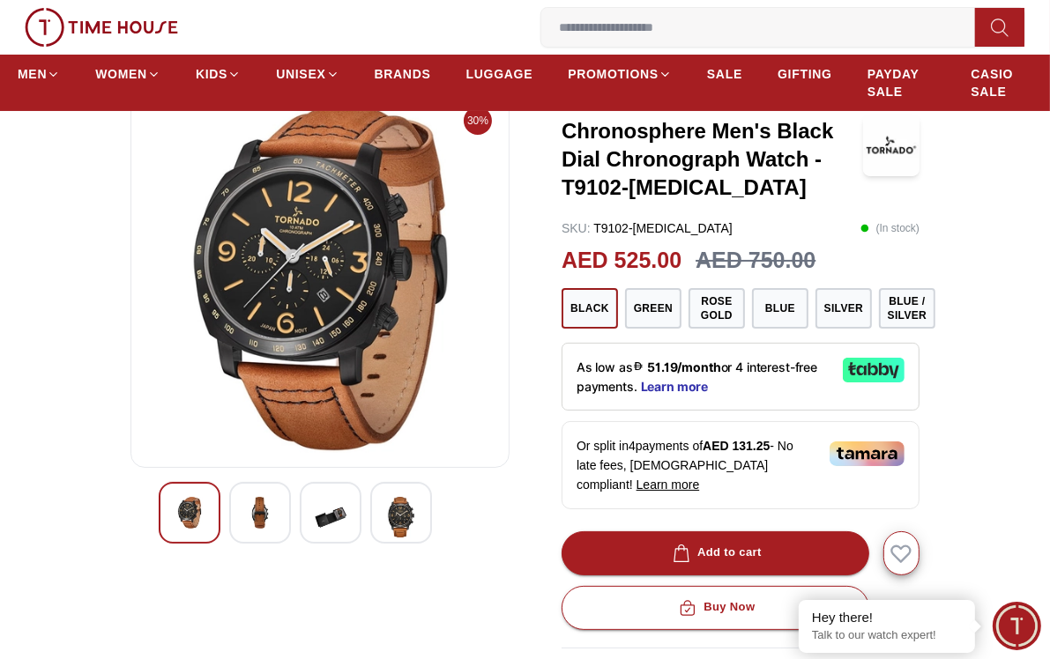
scroll to position [88, 0]
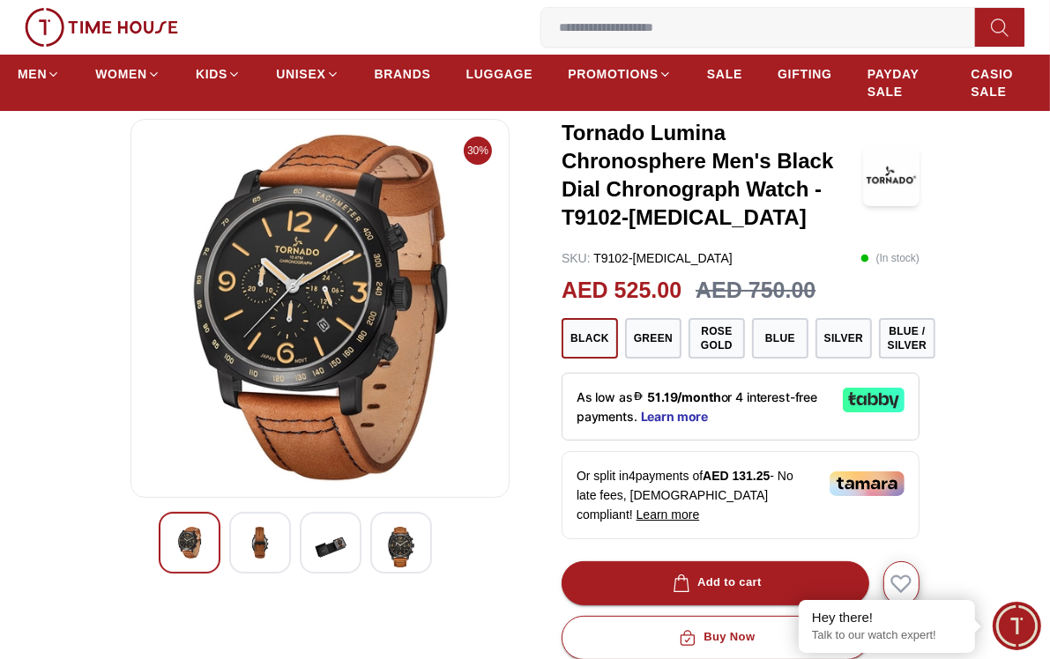
click at [391, 543] on img at bounding box center [401, 547] width 32 height 41
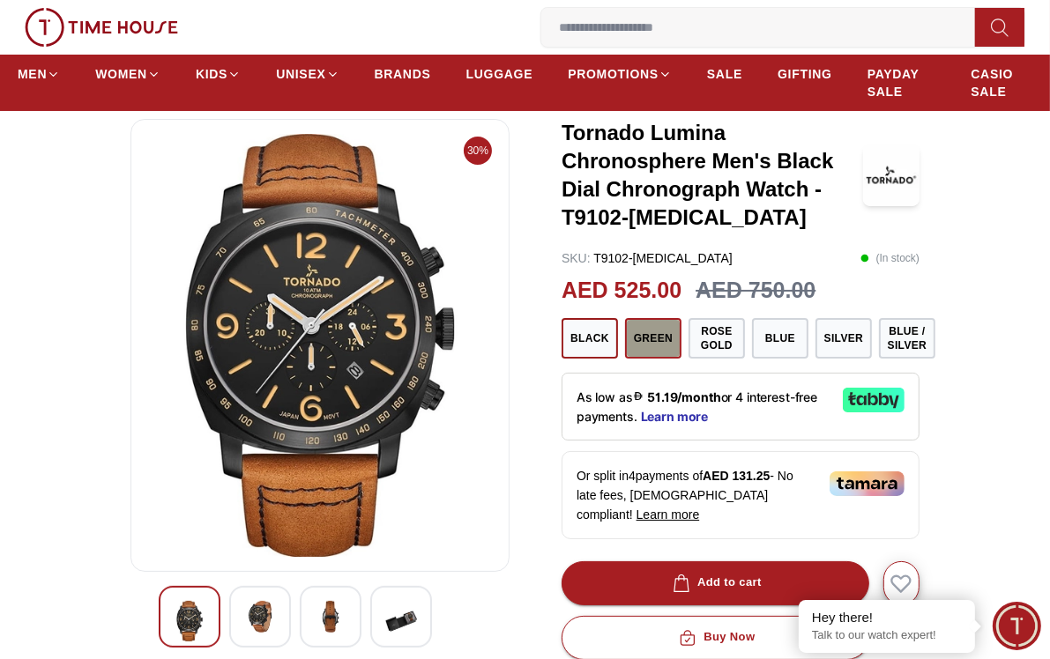
click at [649, 348] on button "Green" at bounding box center [653, 338] width 56 height 41
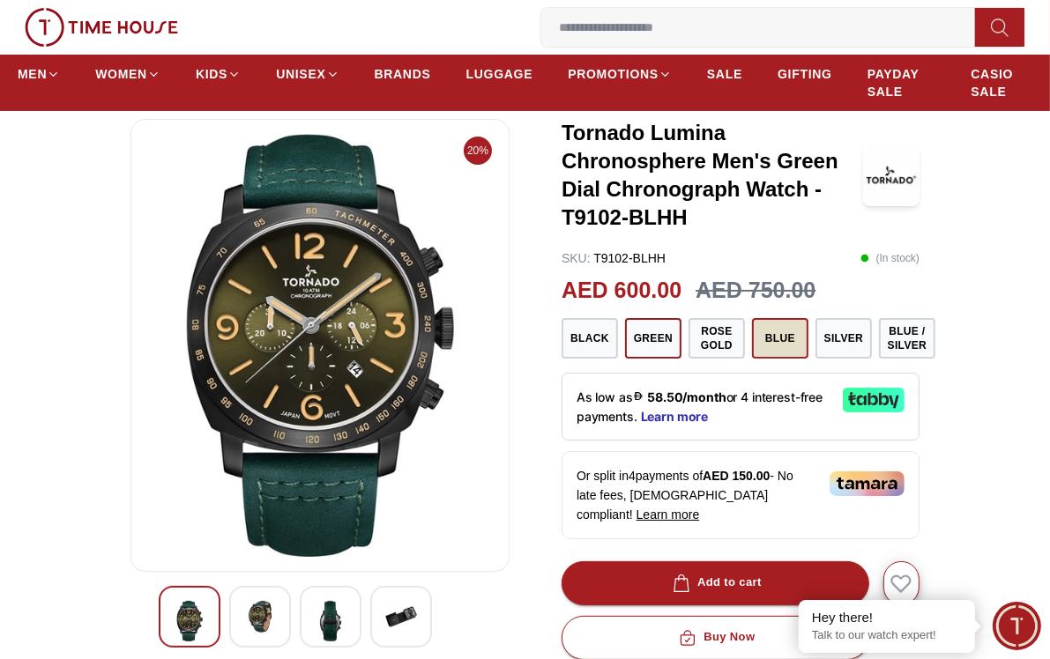
click at [786, 339] on button "Blue" at bounding box center [780, 338] width 56 height 41
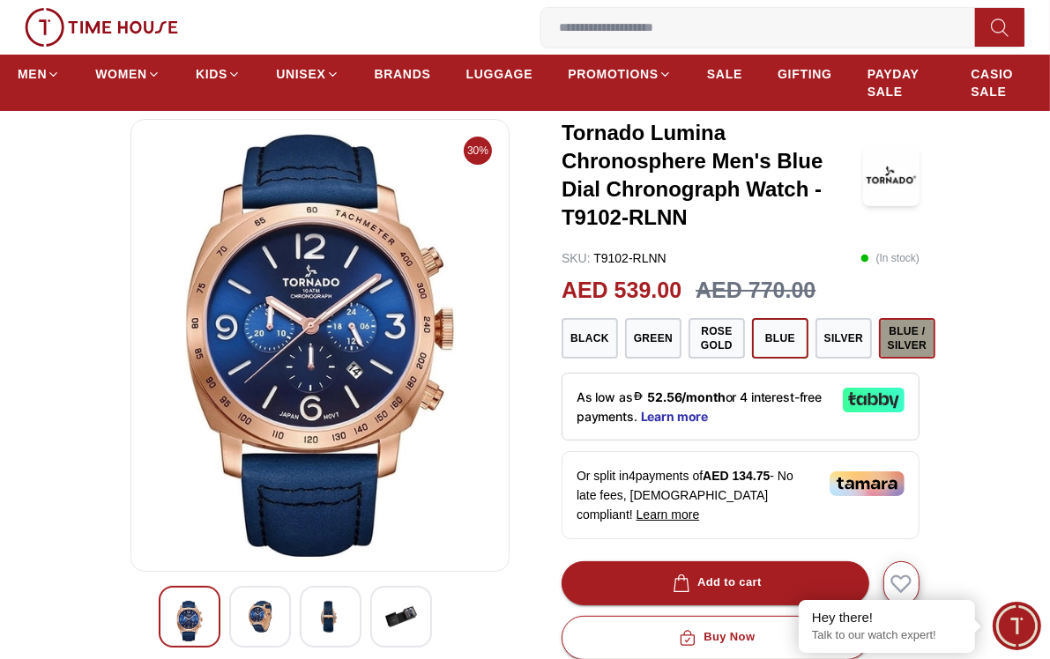
click at [899, 342] on button "Blue / Silver" at bounding box center [907, 338] width 56 height 41
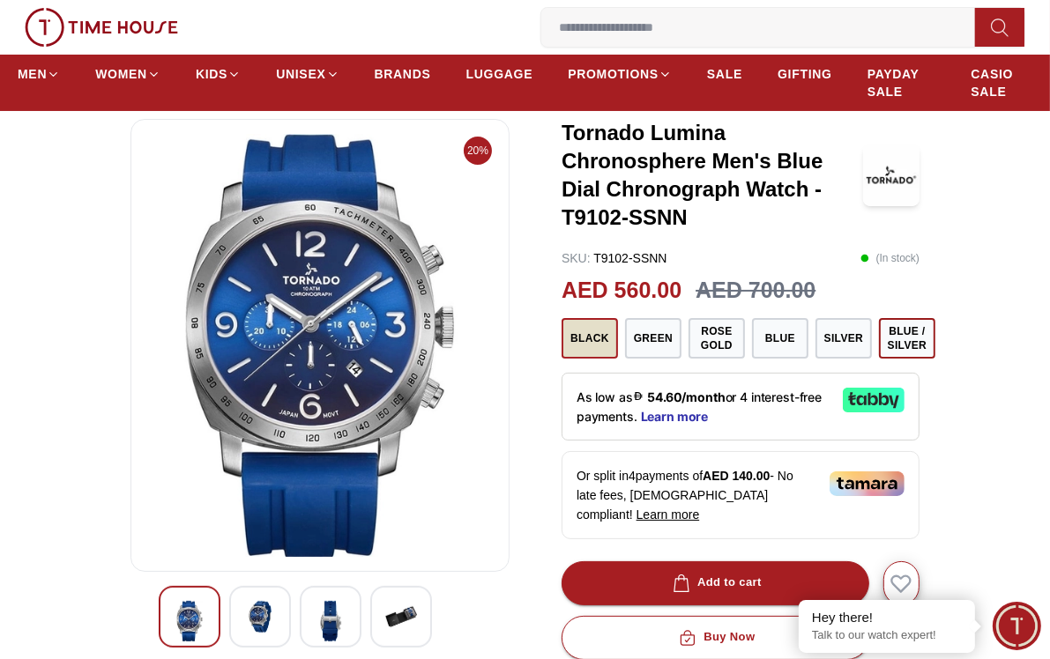
click at [592, 342] on button "Black" at bounding box center [589, 338] width 56 height 41
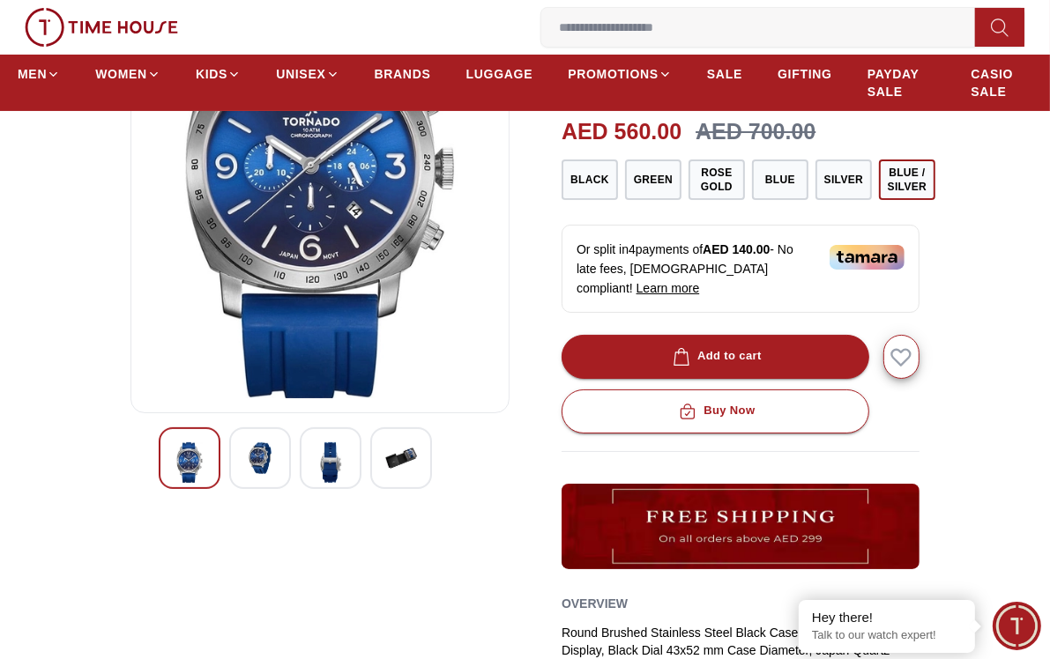
scroll to position [353, 0]
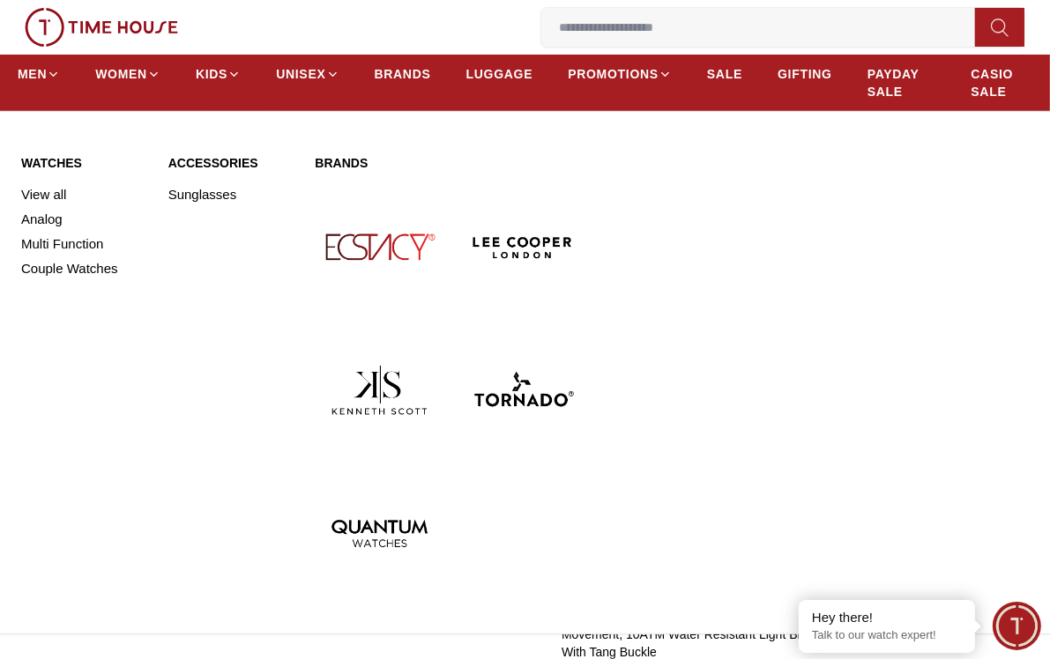
scroll to position [176, 0]
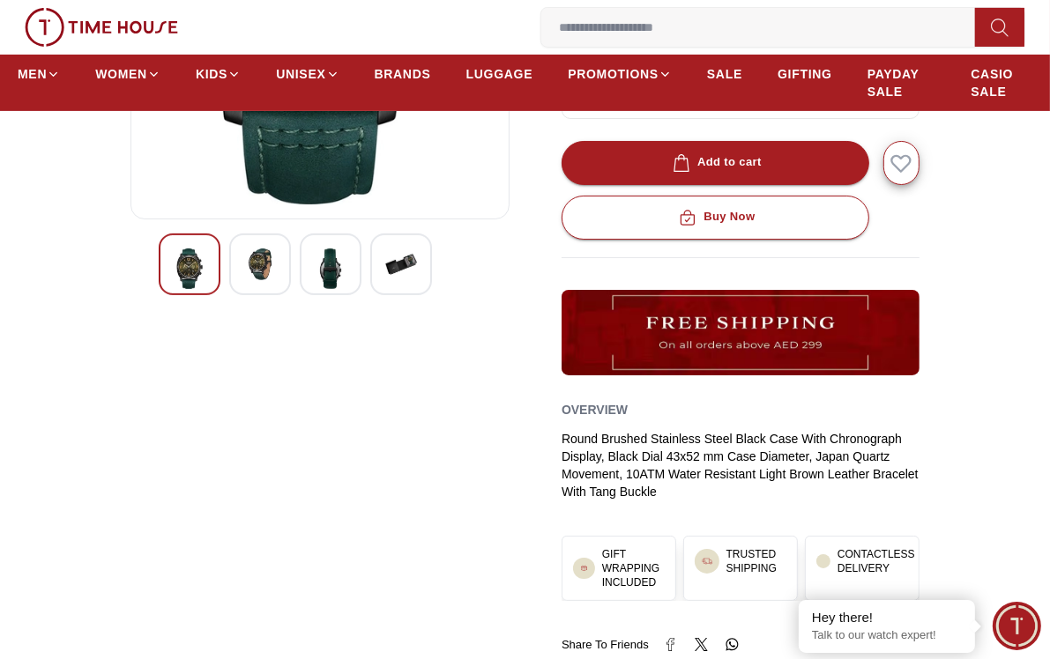
scroll to position [88, 0]
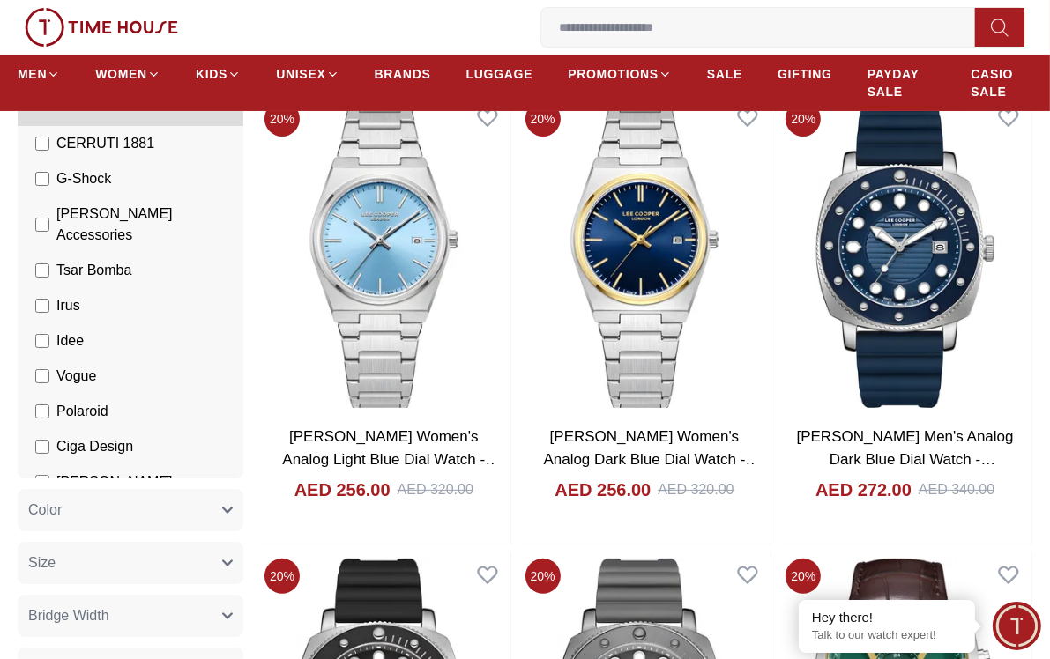
scroll to position [529, 0]
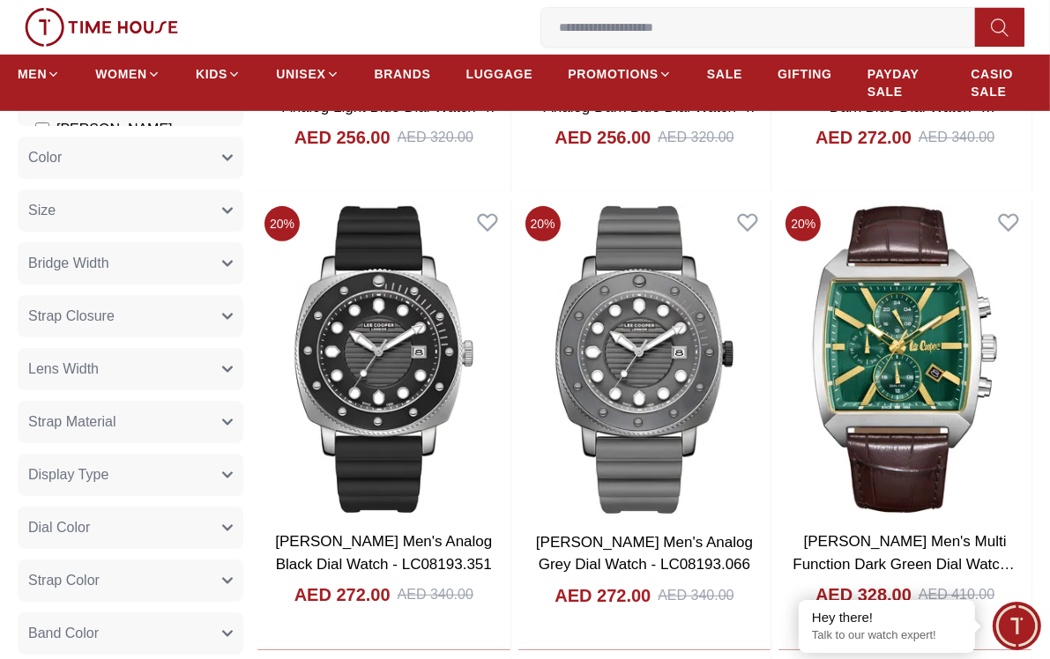
click at [229, 369] on icon "button" at bounding box center [227, 369] width 9 height 4
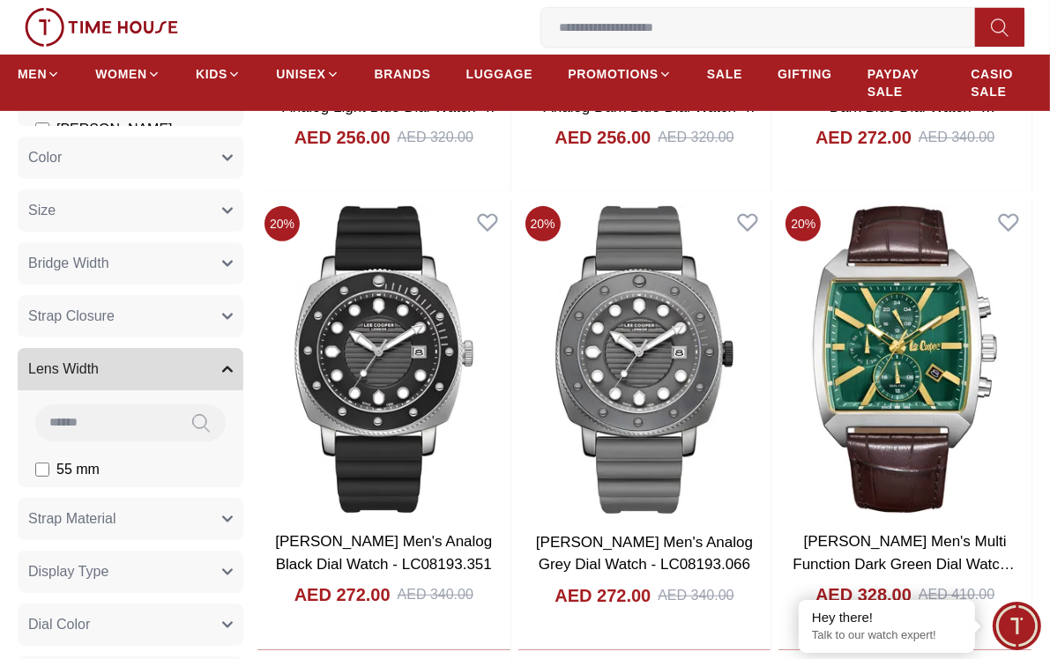
click at [229, 369] on icon "button" at bounding box center [227, 369] width 9 height 4
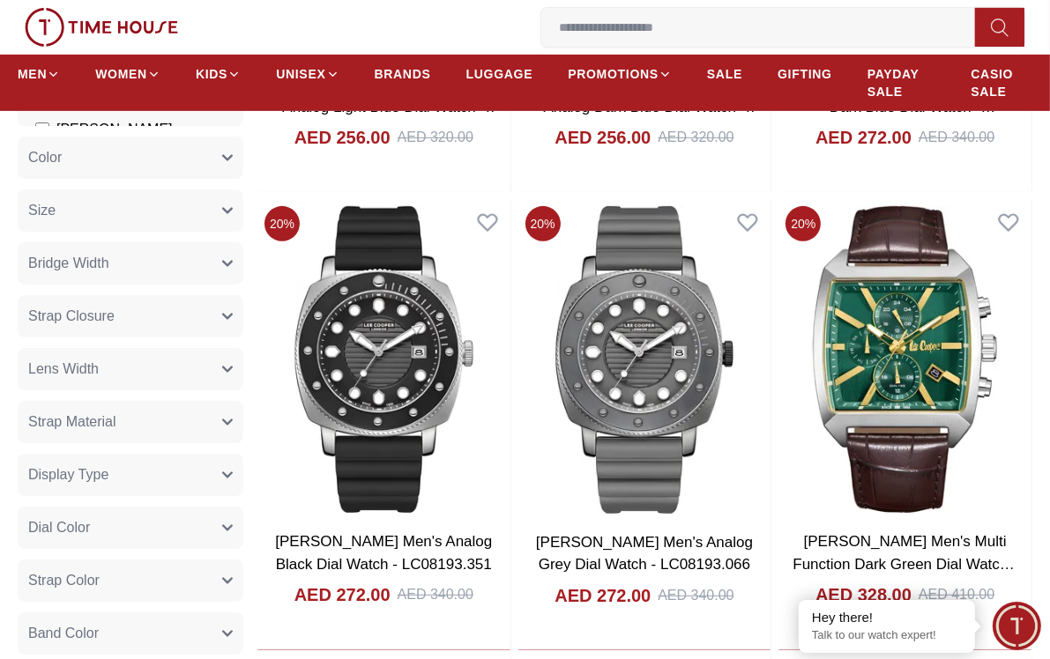
click at [229, 316] on icon "button" at bounding box center [227, 317] width 9 height 4
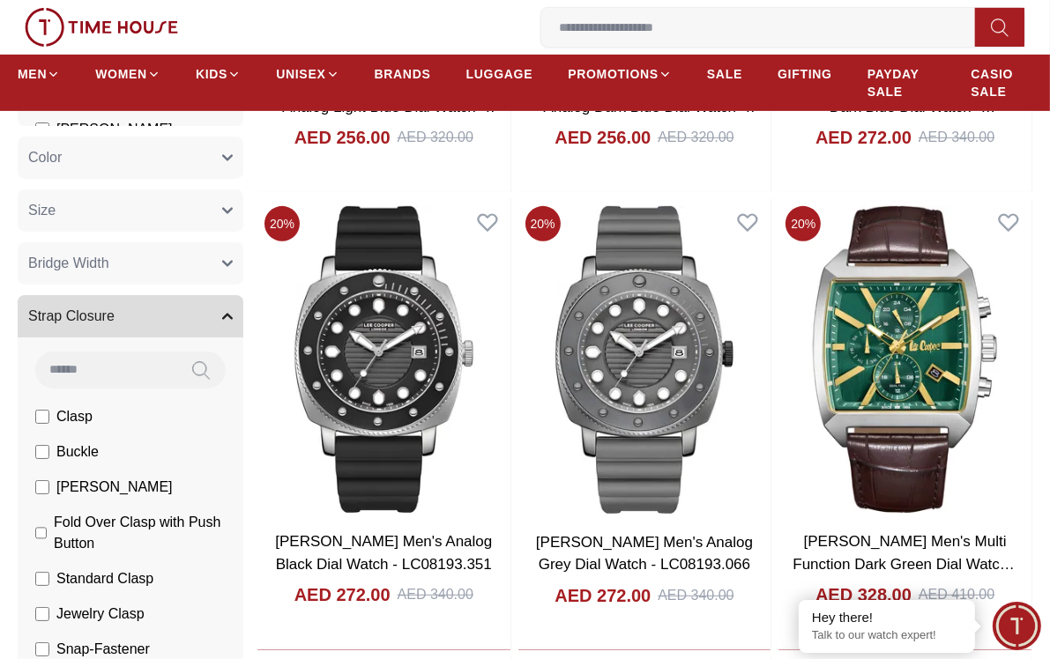
click at [229, 316] on icon "button" at bounding box center [227, 317] width 9 height 4
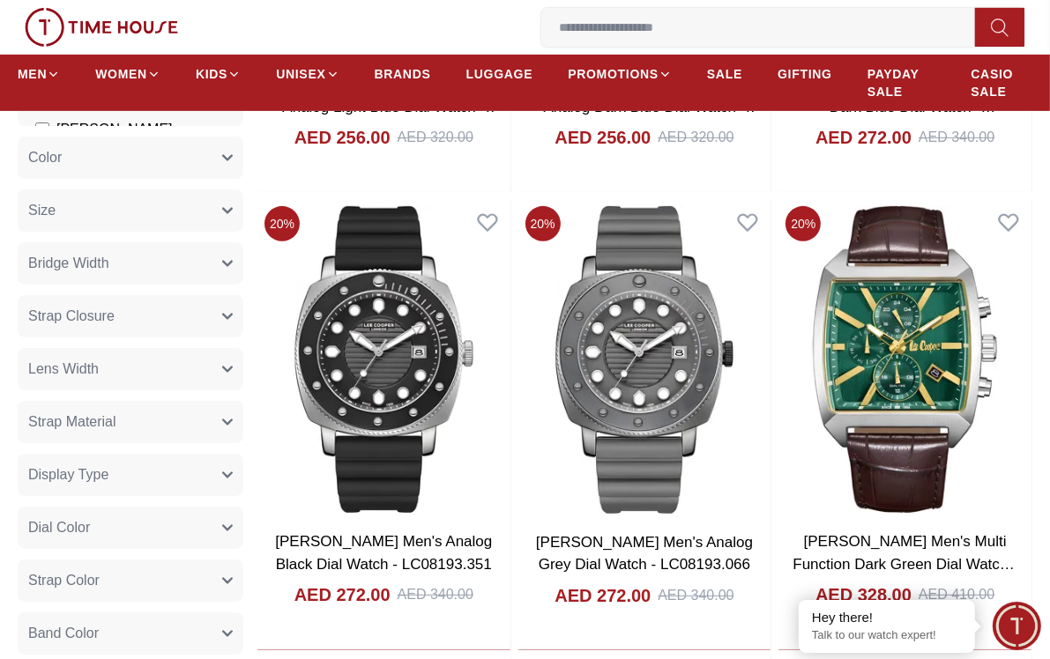
click at [222, 417] on icon "button" at bounding box center [227, 422] width 11 height 11
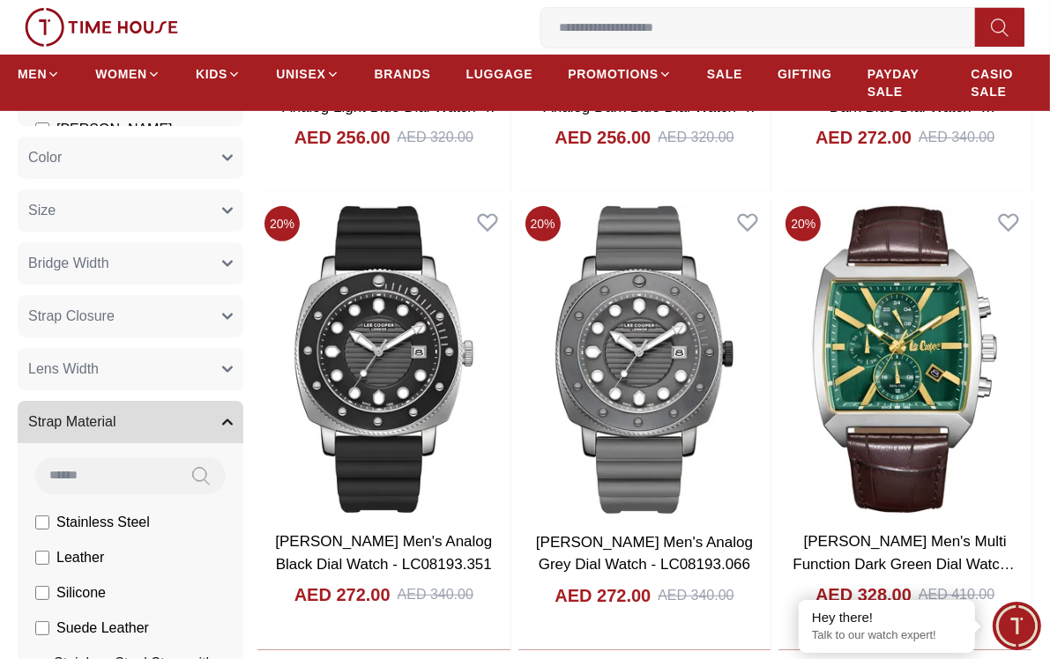
click at [222, 417] on icon "button" at bounding box center [227, 422] width 11 height 11
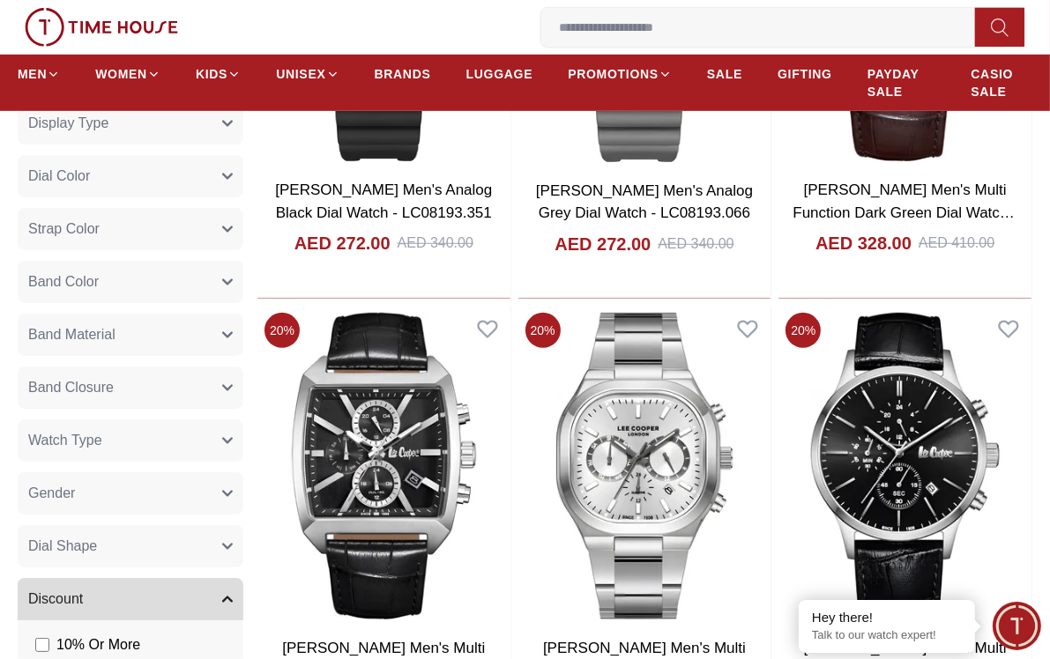
scroll to position [881, 0]
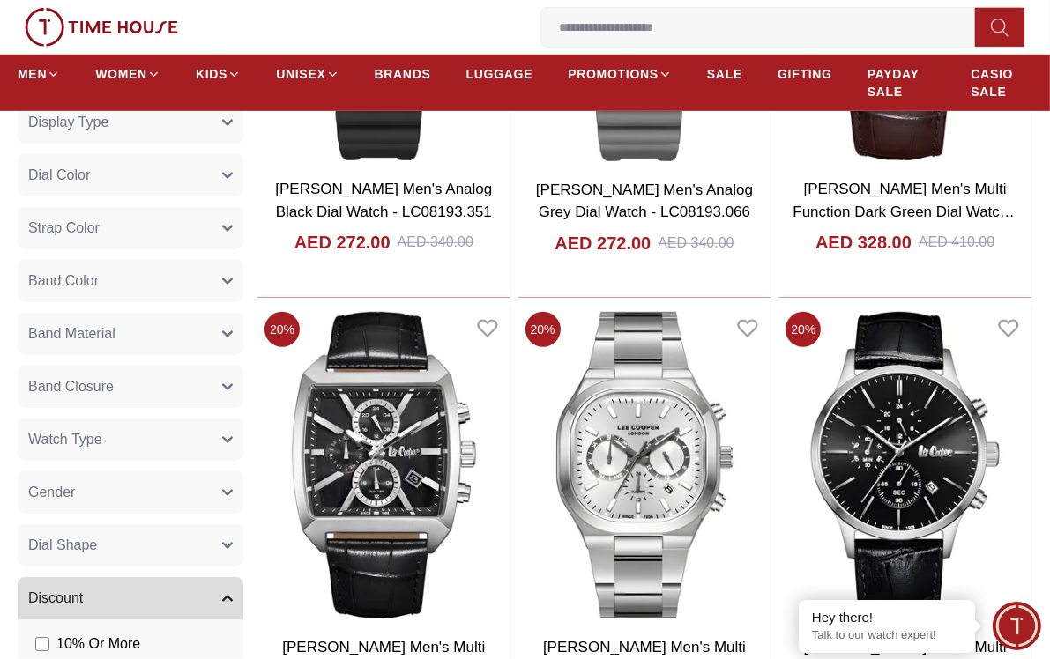
click at [228, 387] on icon "button" at bounding box center [227, 387] width 9 height 4
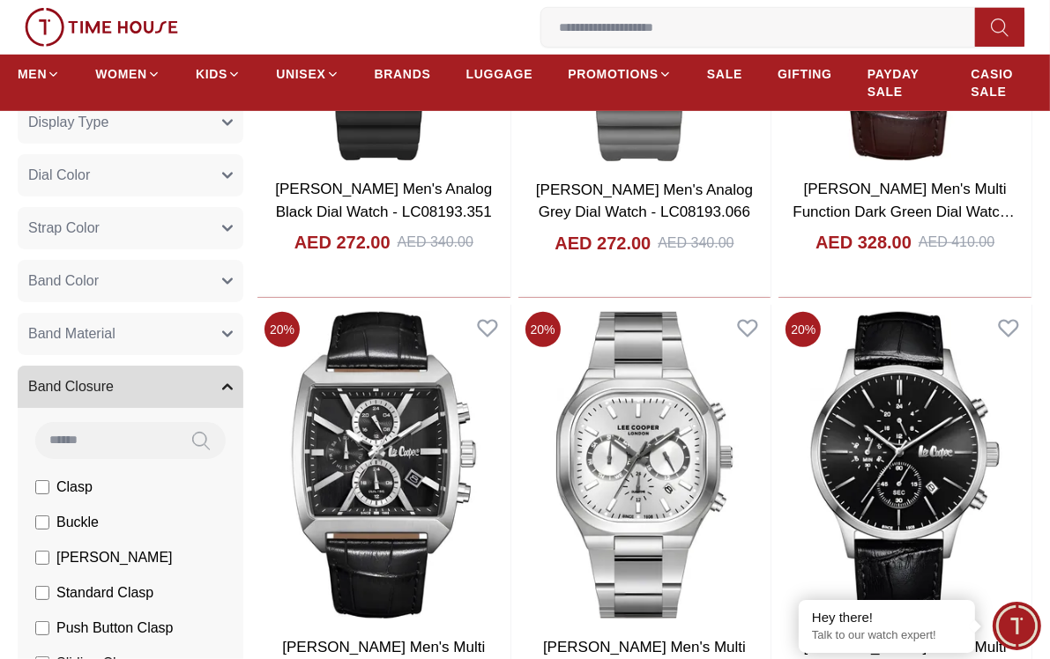
click at [228, 387] on icon "button" at bounding box center [227, 387] width 11 height 11
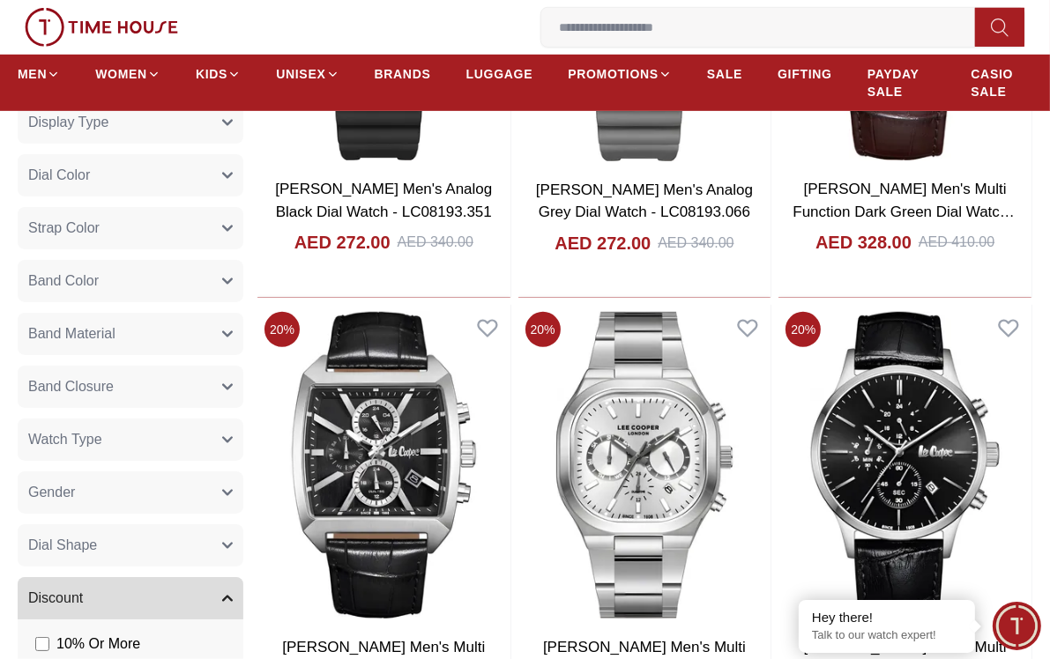
scroll to position [969, 0]
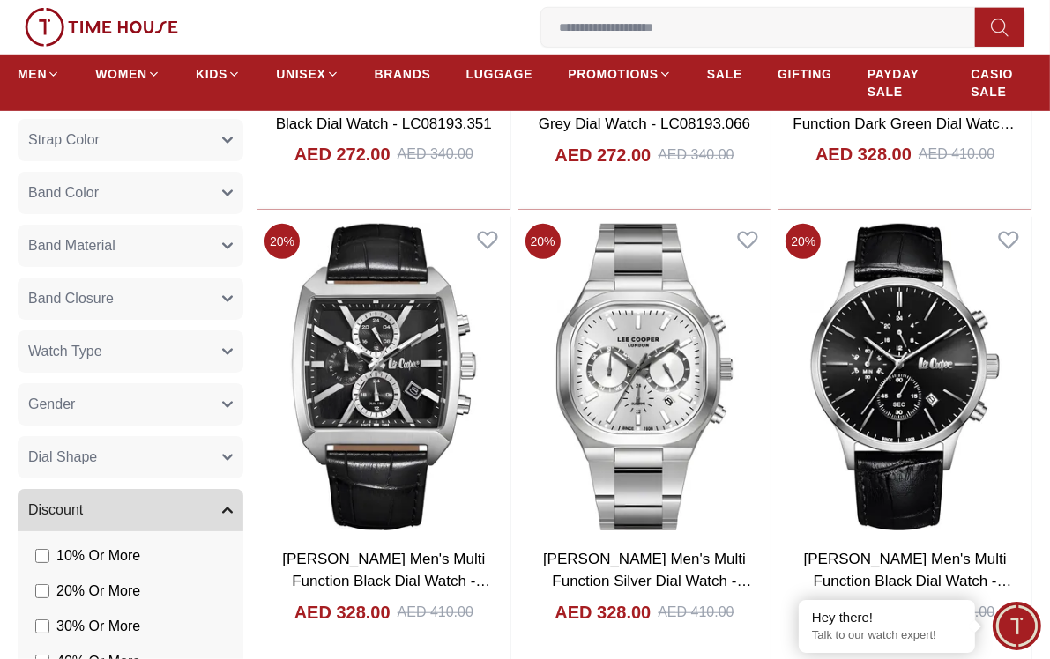
click at [227, 353] on icon "button" at bounding box center [227, 352] width 9 height 4
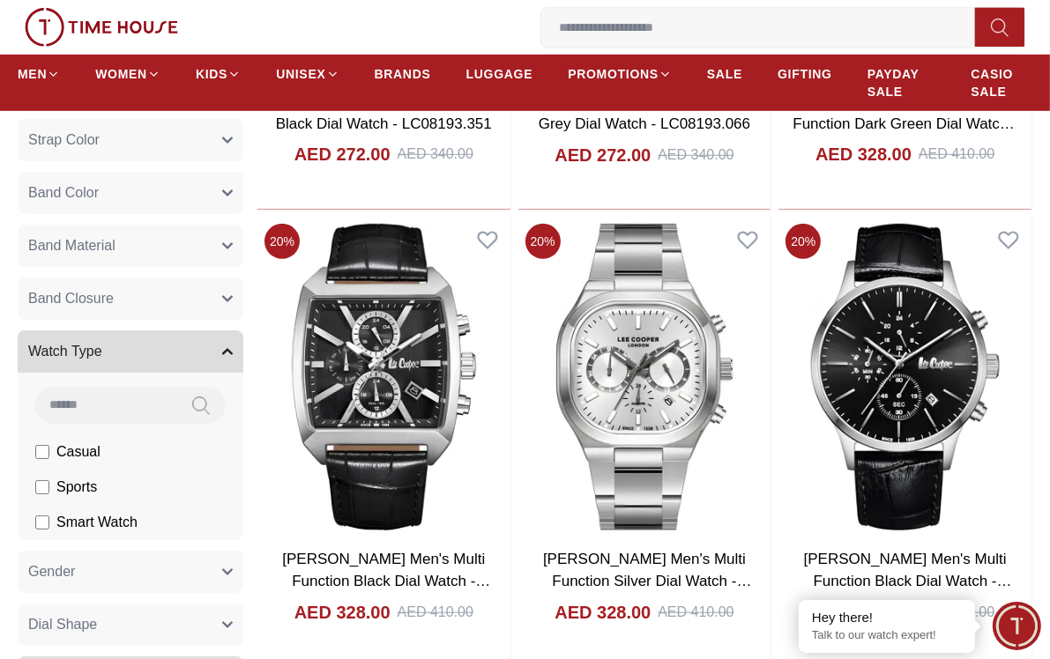
click at [222, 355] on icon "button" at bounding box center [227, 351] width 11 height 11
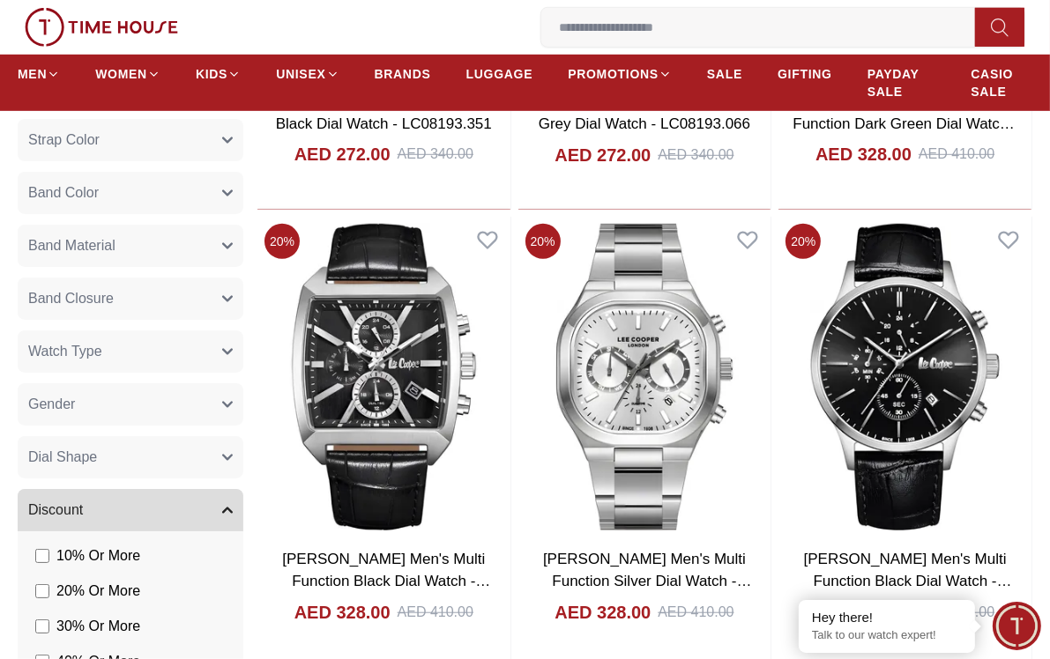
click at [229, 453] on icon "button" at bounding box center [227, 457] width 11 height 11
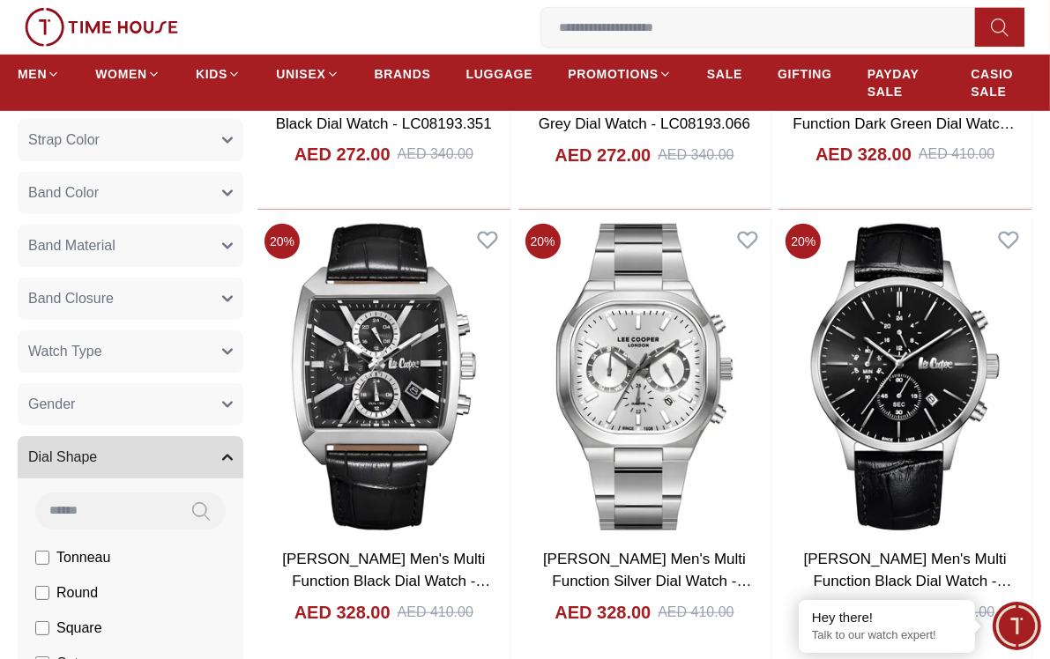
click at [229, 453] on icon "button" at bounding box center [227, 457] width 11 height 11
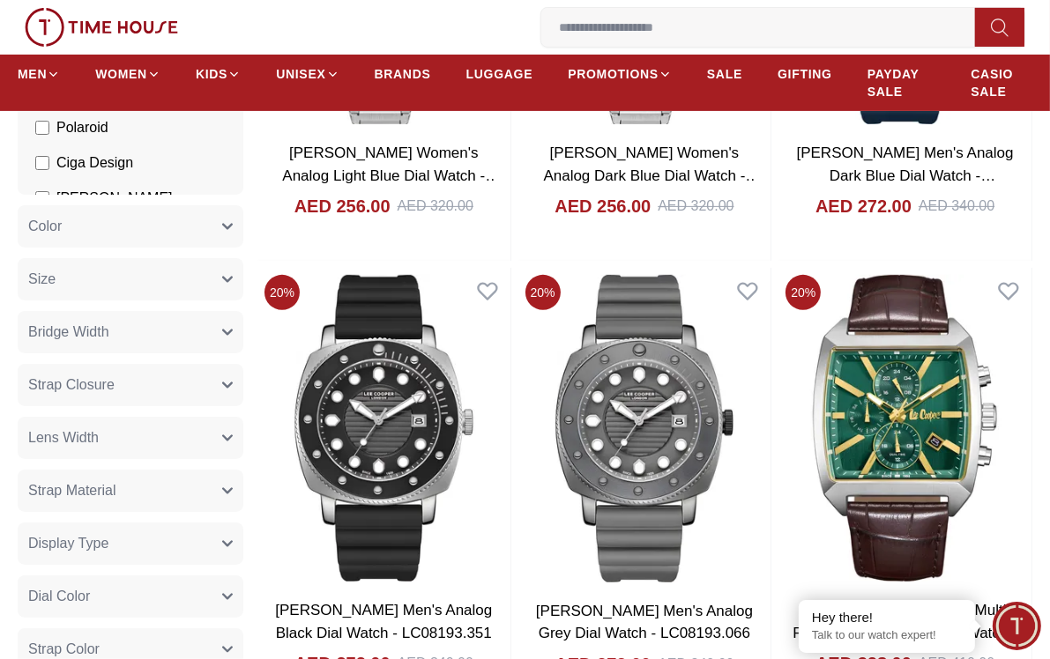
scroll to position [441, 0]
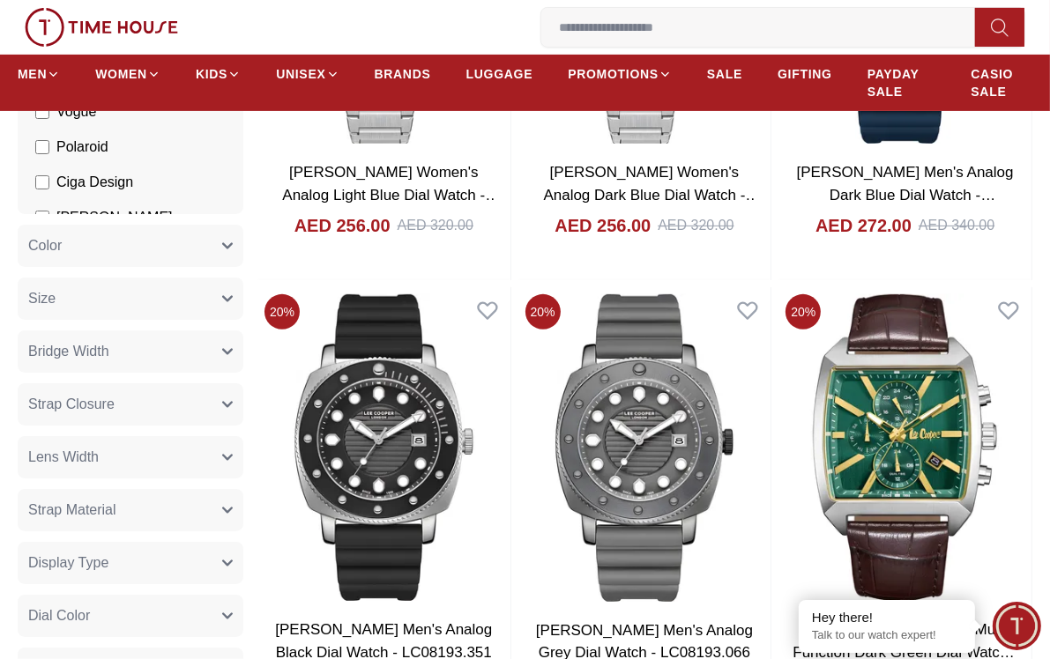
click at [226, 300] on icon "button" at bounding box center [227, 299] width 9 height 4
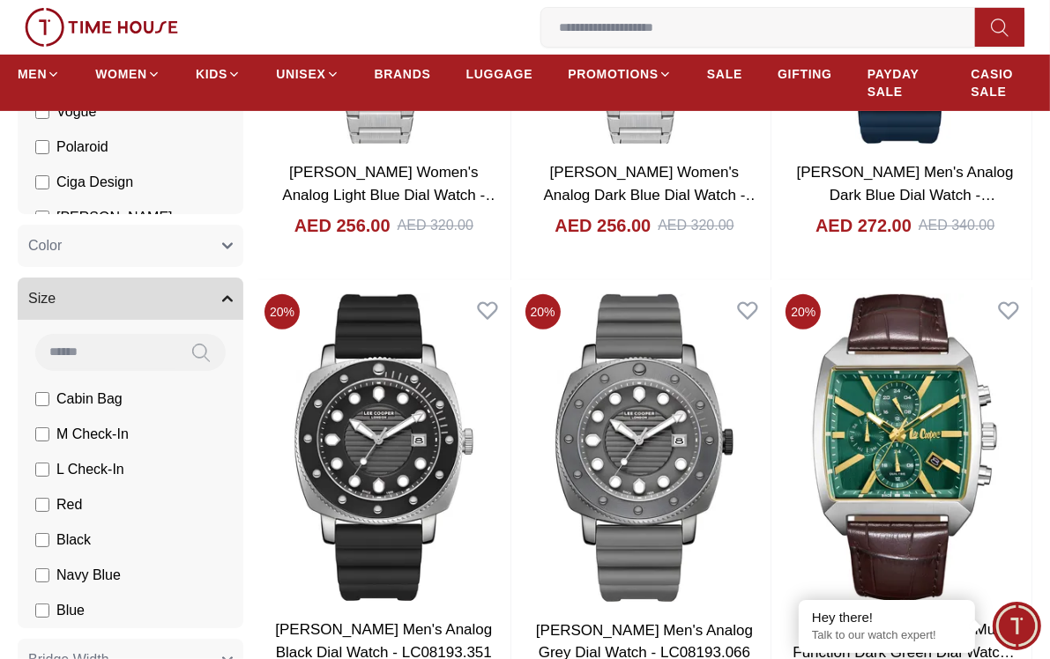
click at [226, 300] on icon "button" at bounding box center [227, 298] width 11 height 11
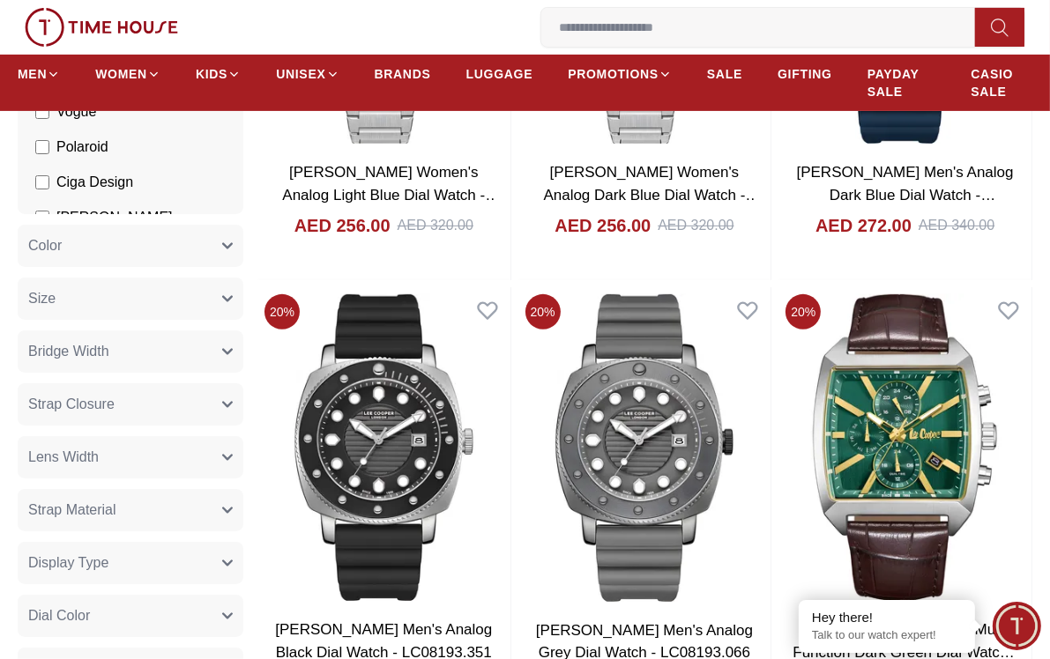
click at [228, 353] on icon "button" at bounding box center [227, 352] width 9 height 4
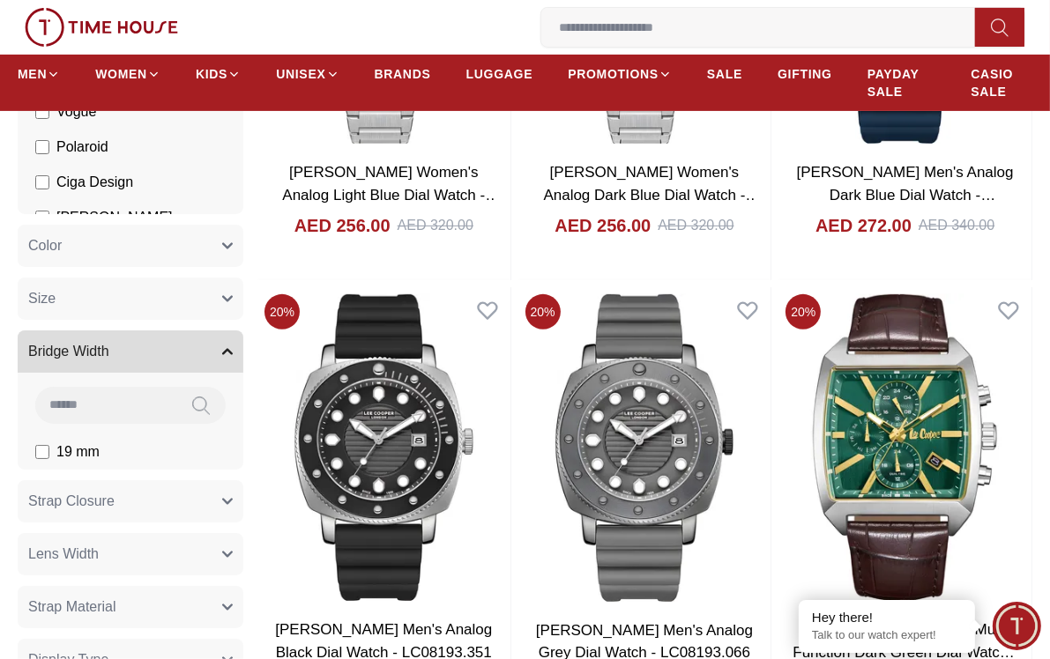
click at [228, 353] on icon "button" at bounding box center [227, 351] width 11 height 11
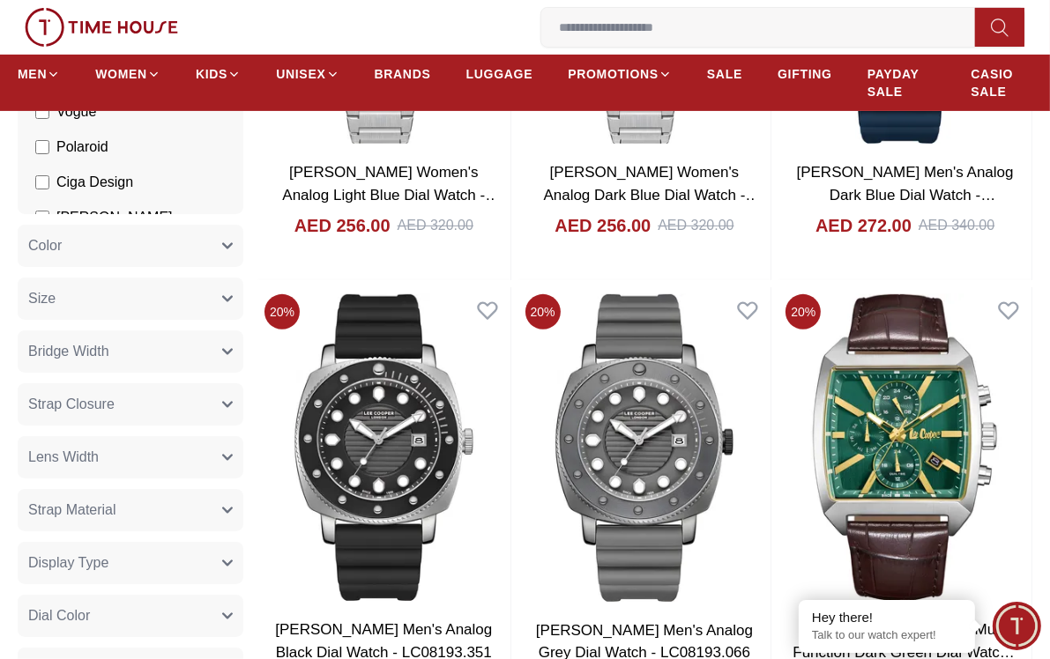
click at [229, 407] on icon "button" at bounding box center [227, 404] width 11 height 11
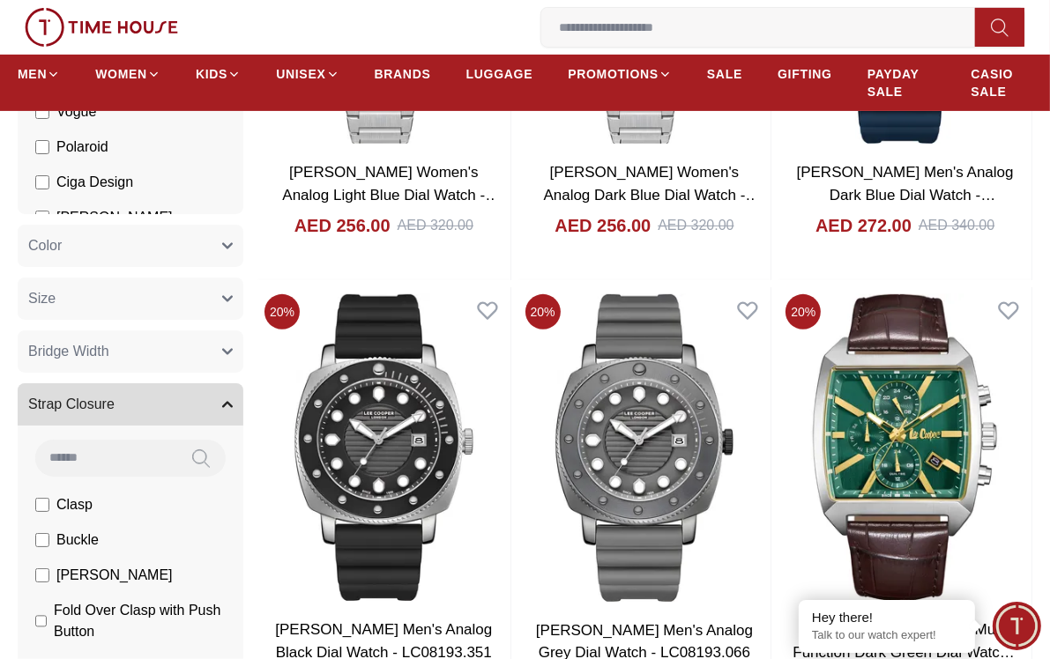
click at [229, 407] on icon "button" at bounding box center [227, 404] width 11 height 11
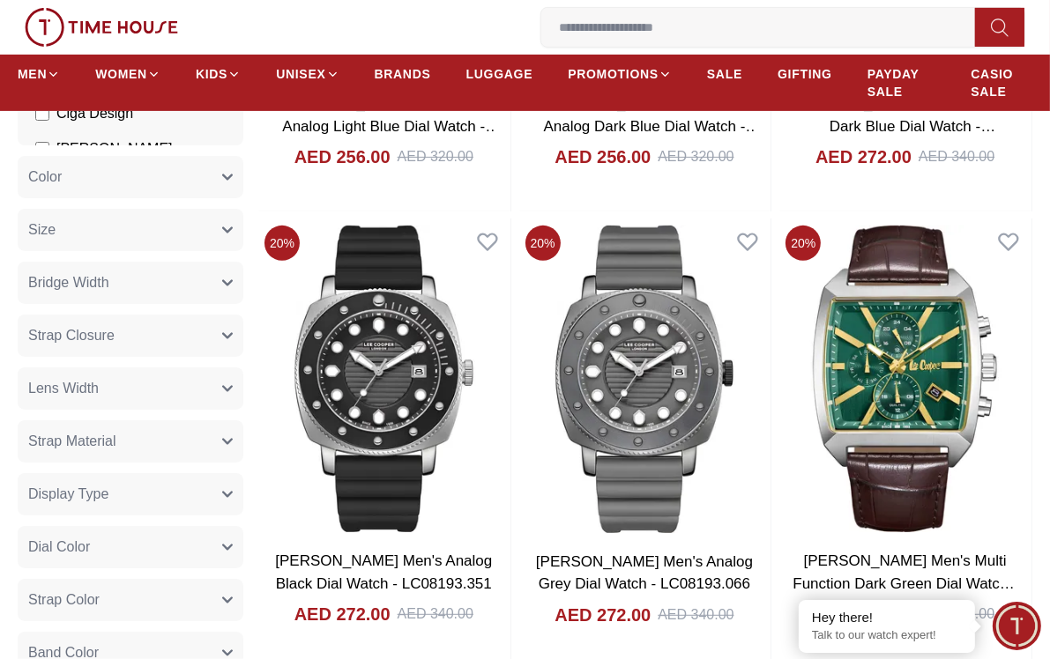
scroll to position [529, 0]
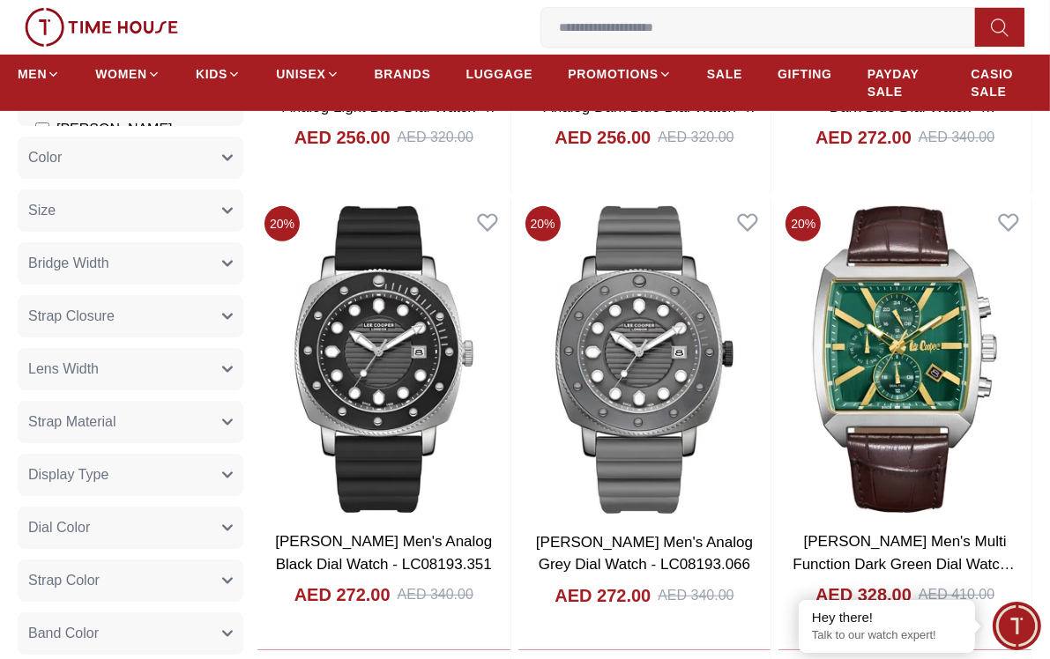
click at [226, 419] on icon "button" at bounding box center [227, 422] width 11 height 11
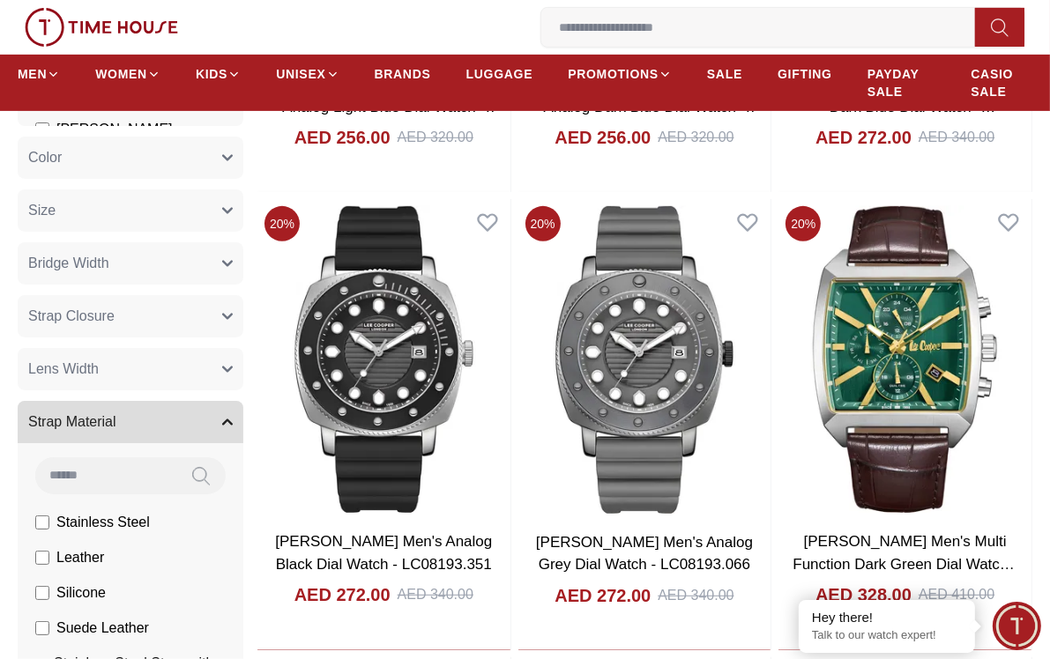
click at [226, 420] on icon "button" at bounding box center [227, 422] width 9 height 4
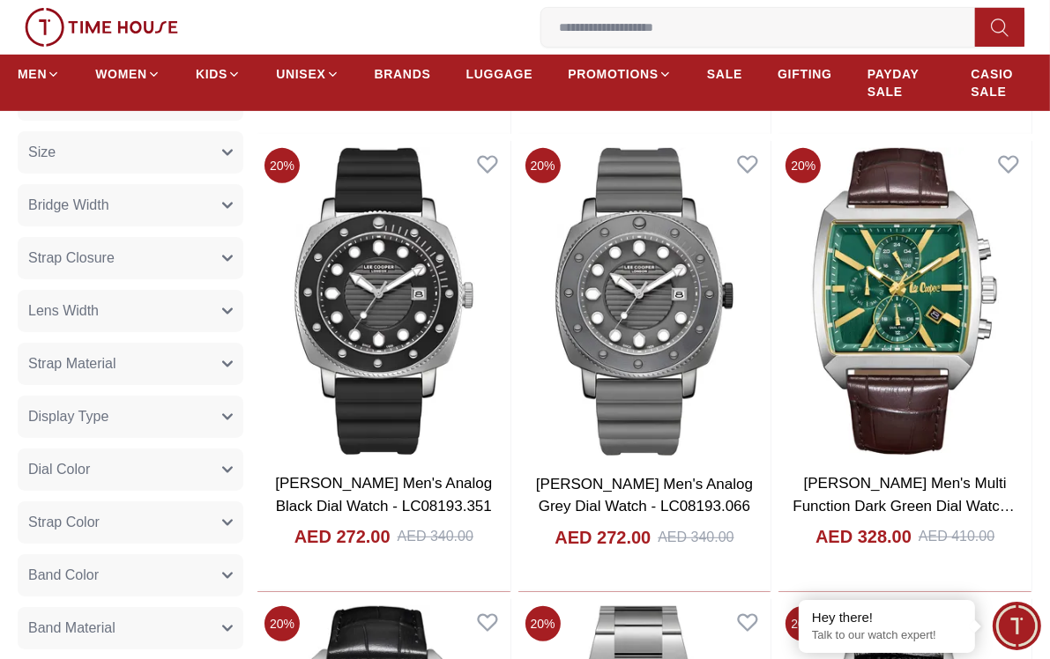
scroll to position [705, 0]
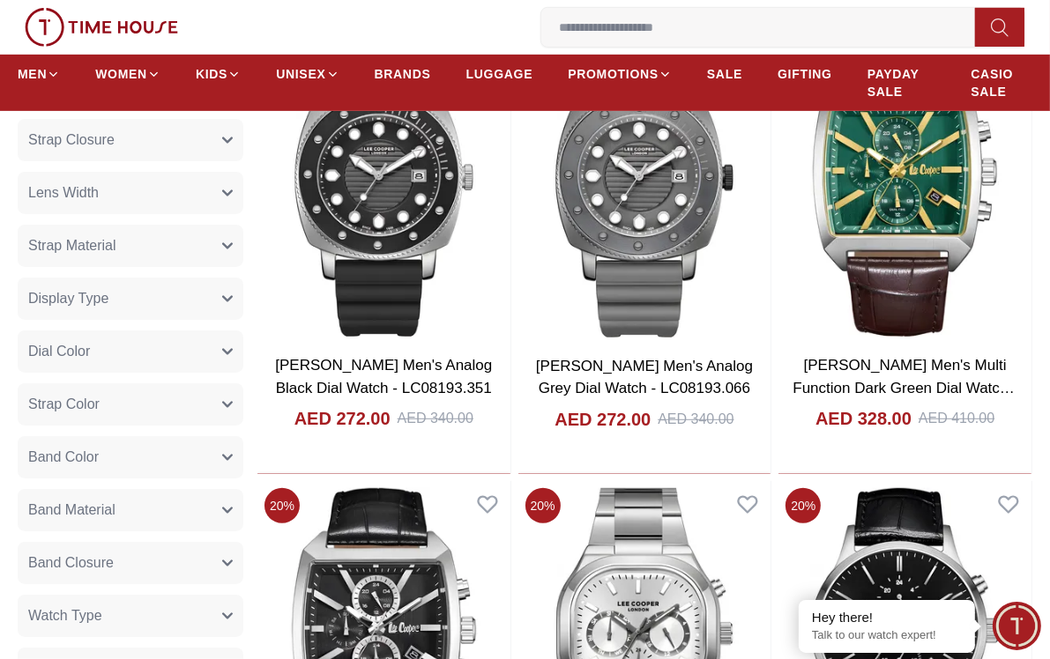
click at [232, 298] on icon "button" at bounding box center [227, 298] width 11 height 11
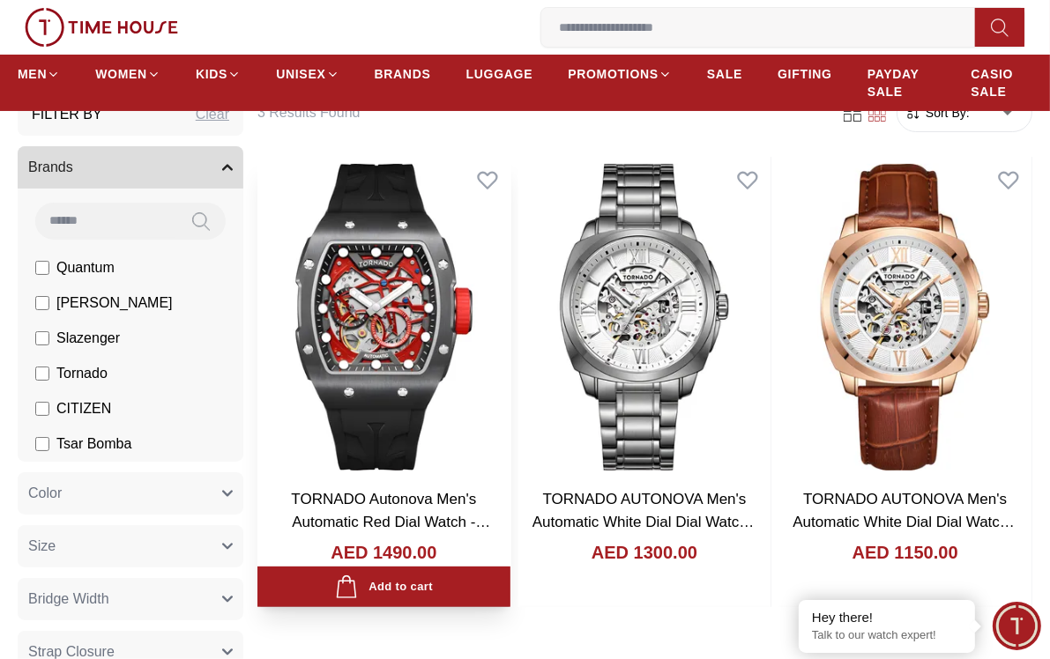
scroll to position [176, 0]
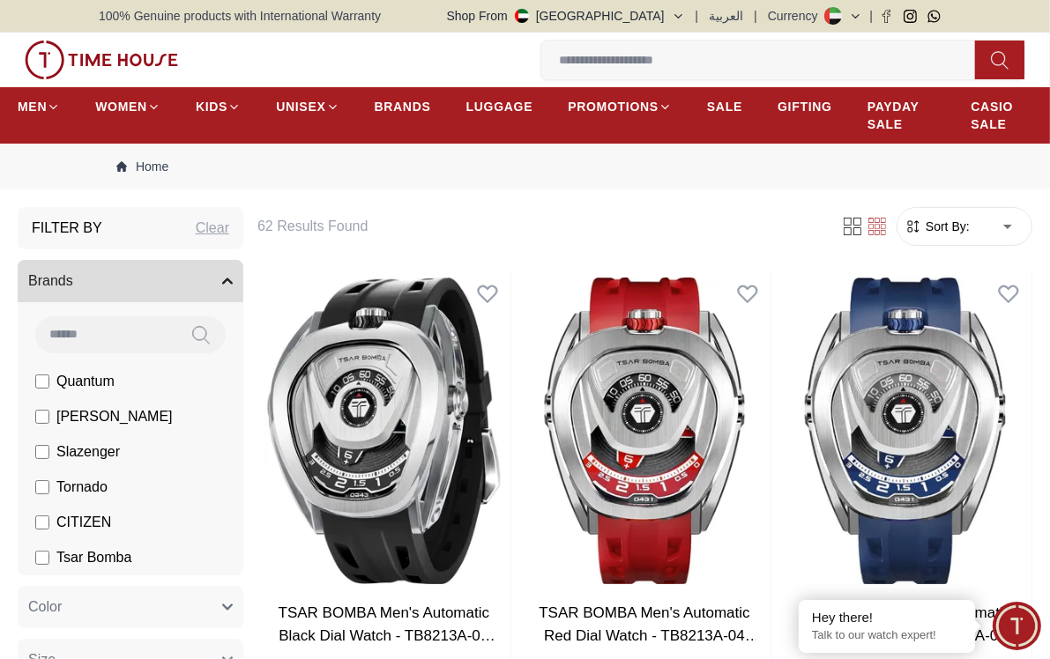
scroll to position [88, 0]
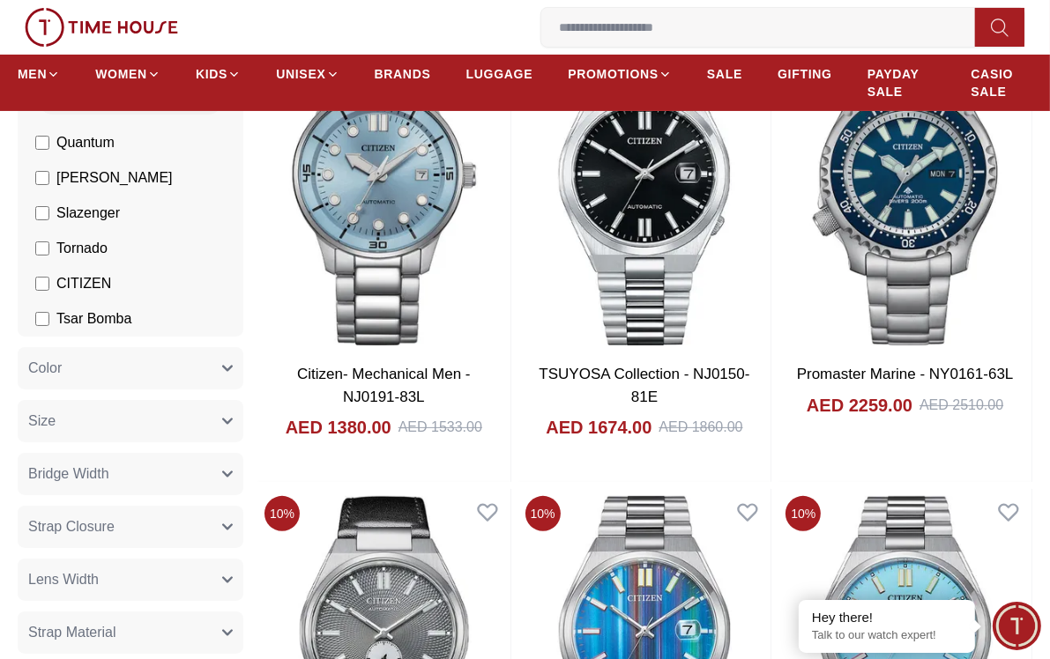
scroll to position [88, 0]
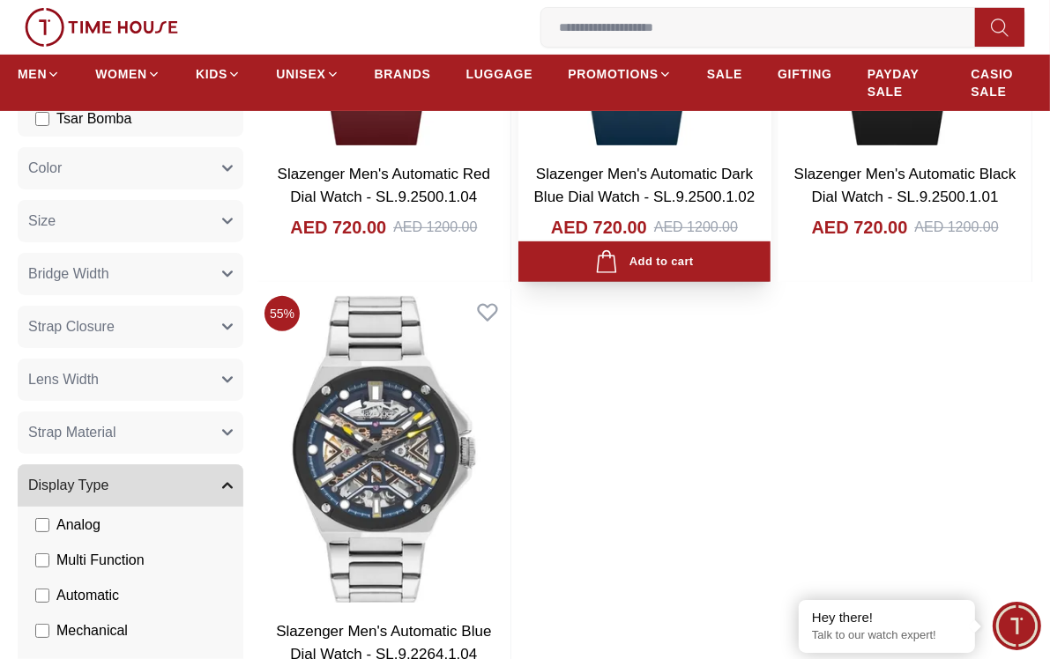
scroll to position [441, 0]
